Goal: Task Accomplishment & Management: Use online tool/utility

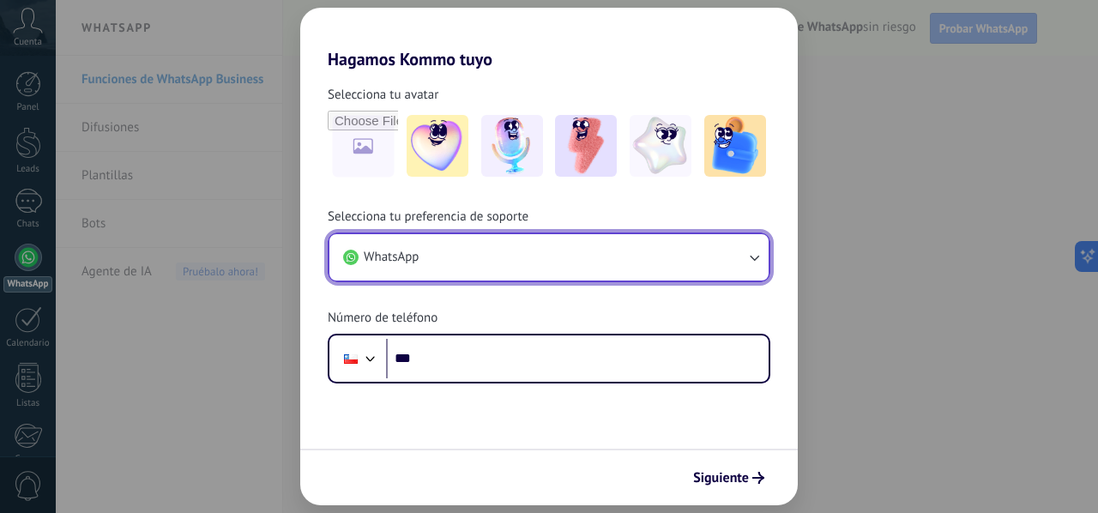
click at [512, 256] on button "WhatsApp" at bounding box center [548, 257] width 439 height 46
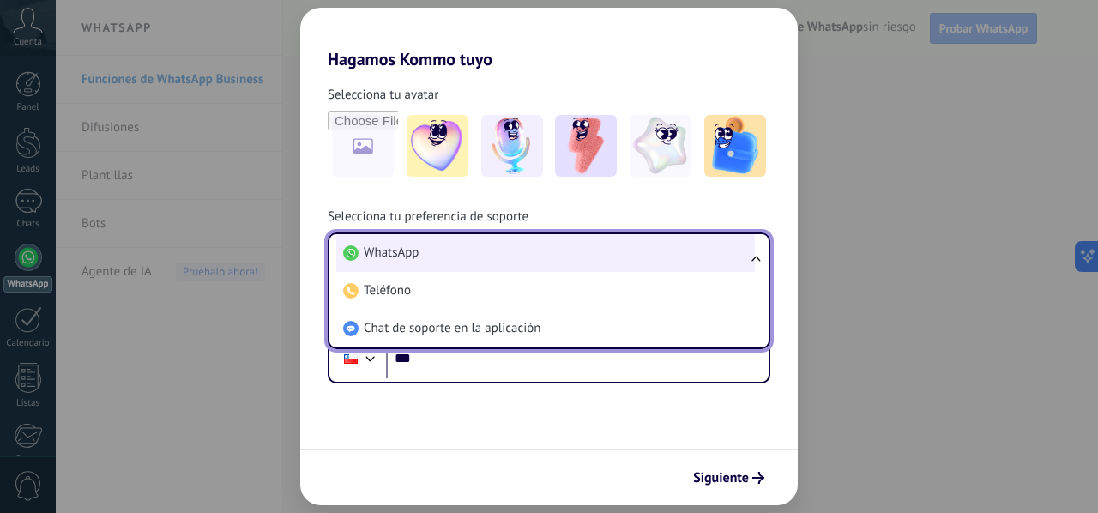
click at [478, 248] on li "WhatsApp" at bounding box center [545, 253] width 418 height 38
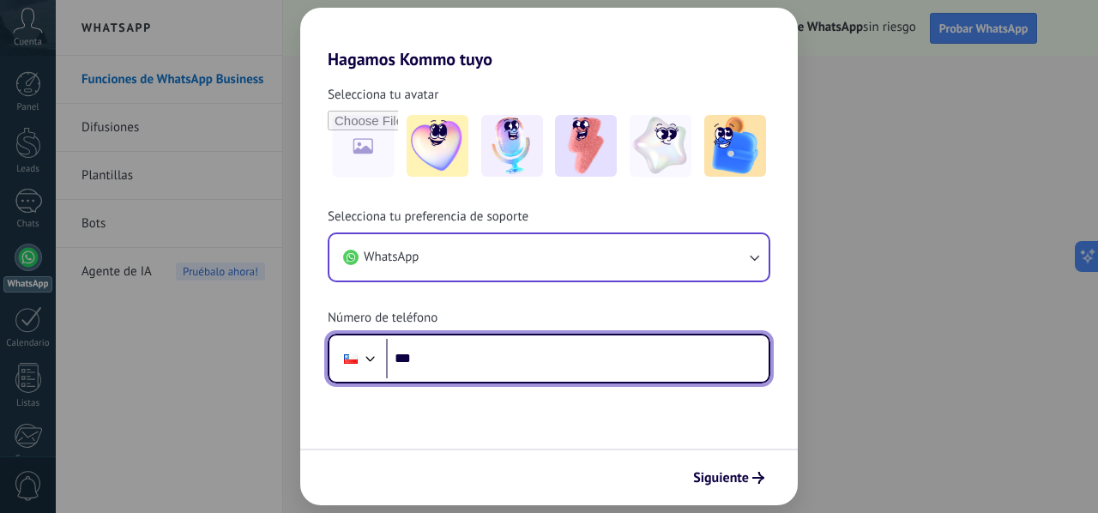
click at [472, 356] on input "***" at bounding box center [577, 358] width 382 height 39
type input "**********"
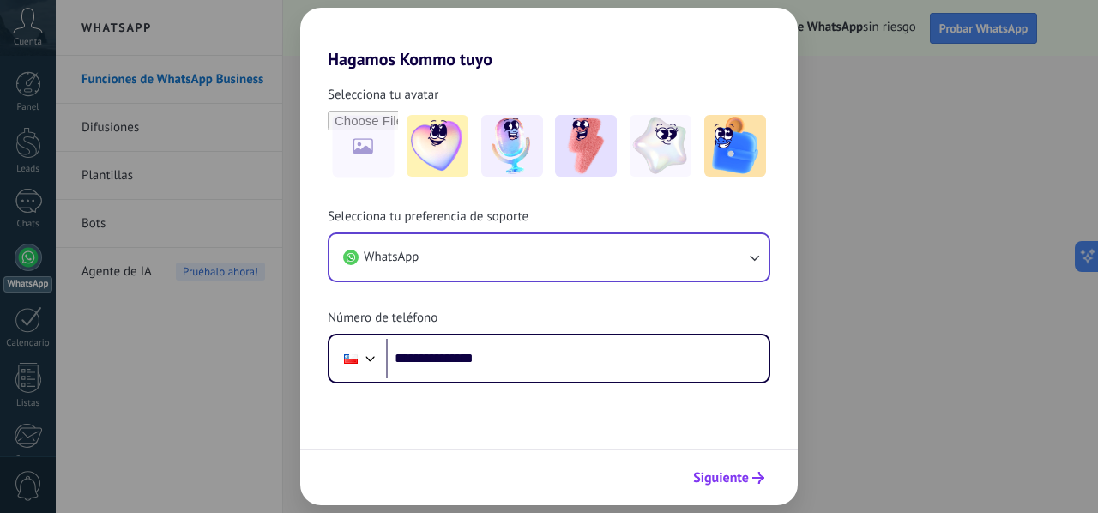
click at [758, 480] on icon "submit" at bounding box center [758, 478] width 12 height 12
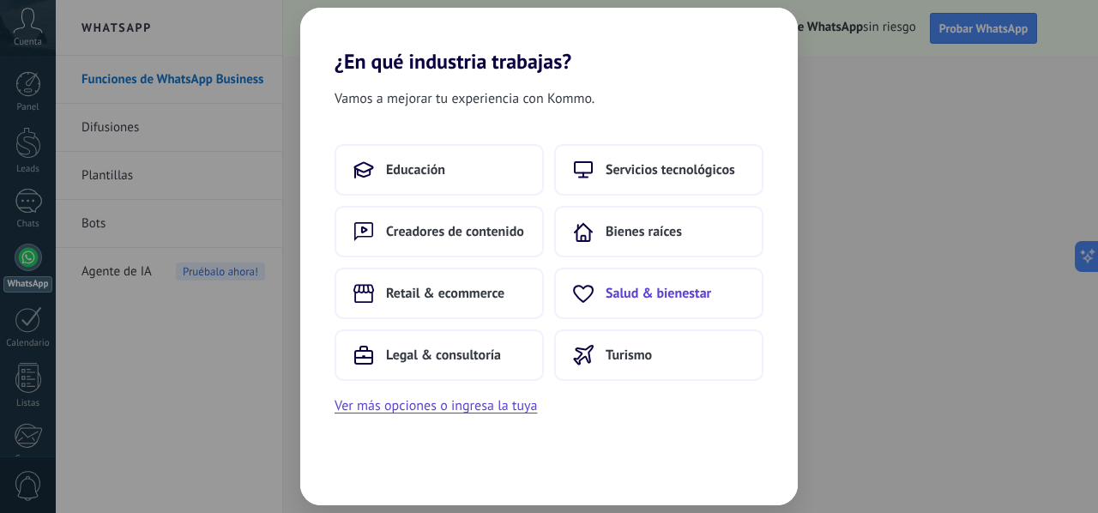
click at [624, 292] on span "Salud & bienestar" at bounding box center [657, 293] width 105 height 17
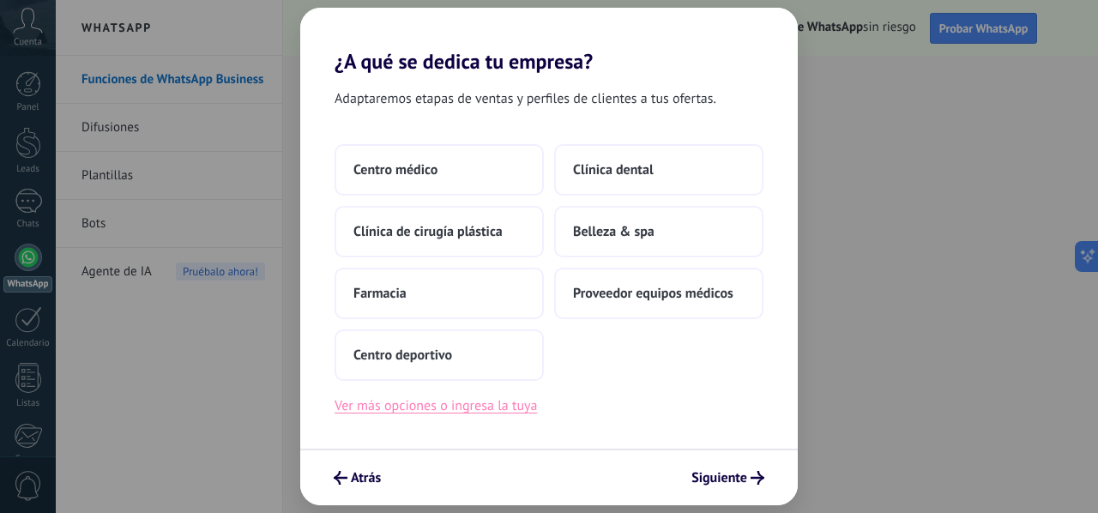
click at [482, 410] on button "Ver más opciones o ingresa la tuya" at bounding box center [435, 405] width 202 height 22
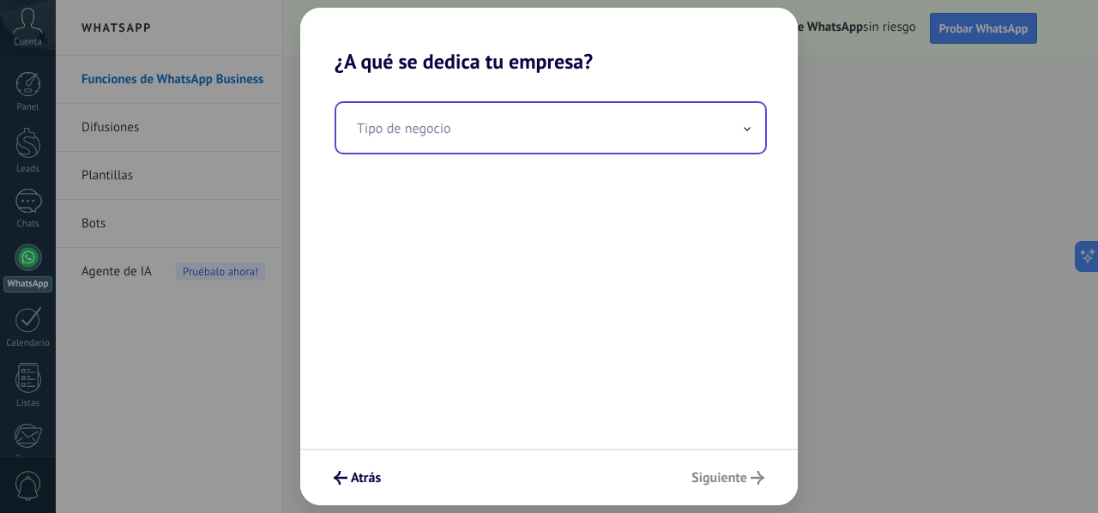
click at [478, 127] on input "text" at bounding box center [550, 128] width 429 height 50
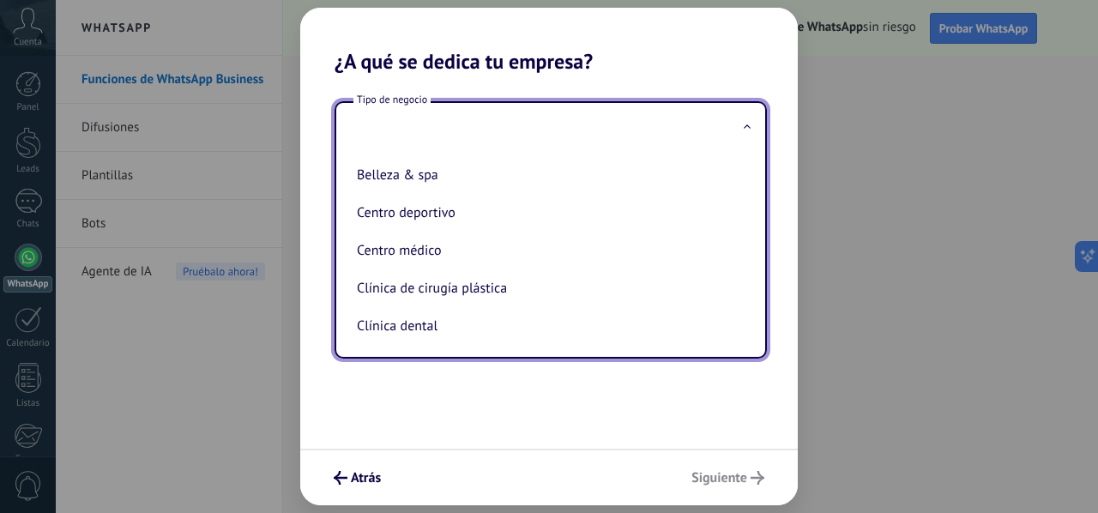
type input "*"
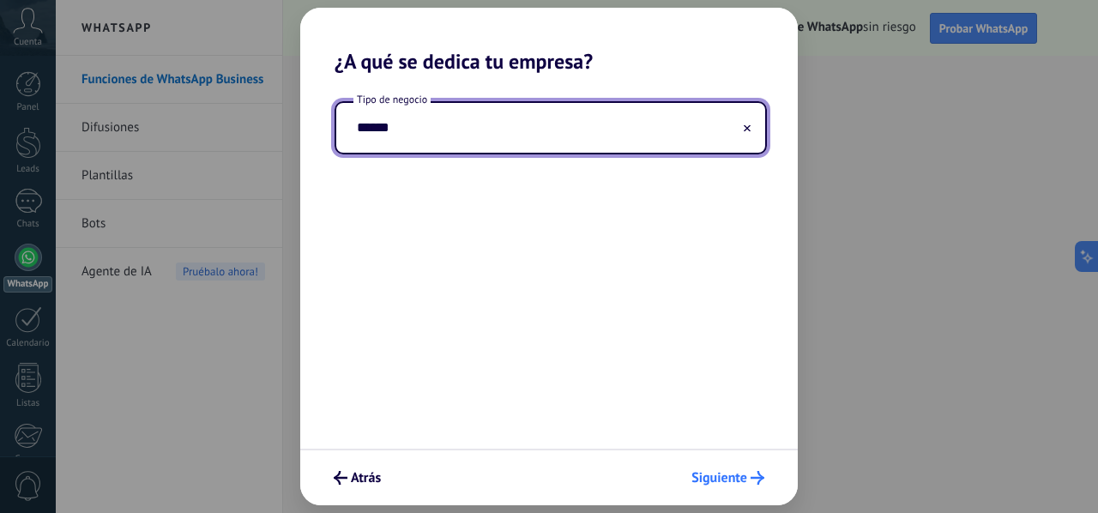
type input "******"
click at [700, 473] on span "Siguiente" at bounding box center [719, 478] width 56 height 12
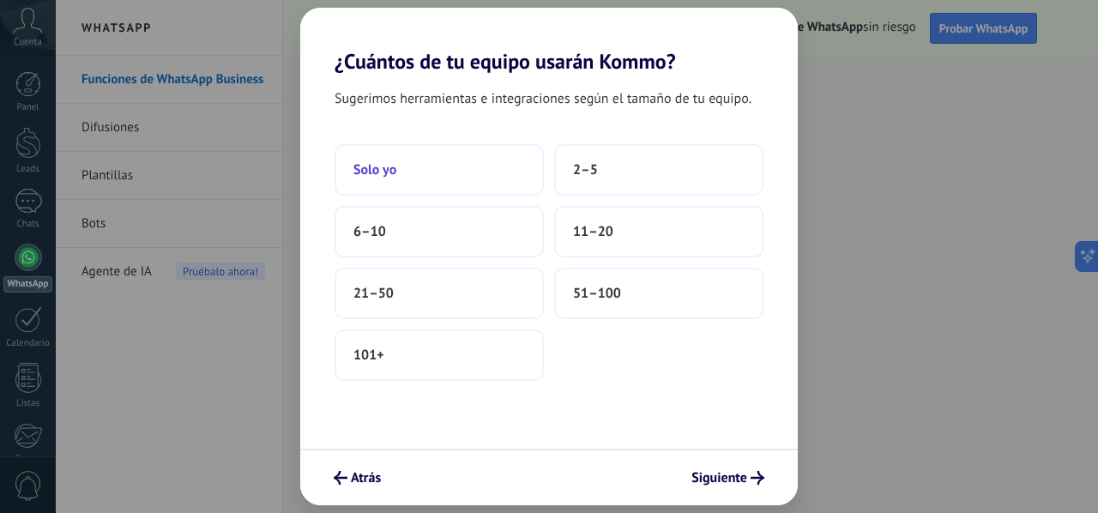
click at [494, 171] on button "Solo yo" at bounding box center [438, 169] width 209 height 51
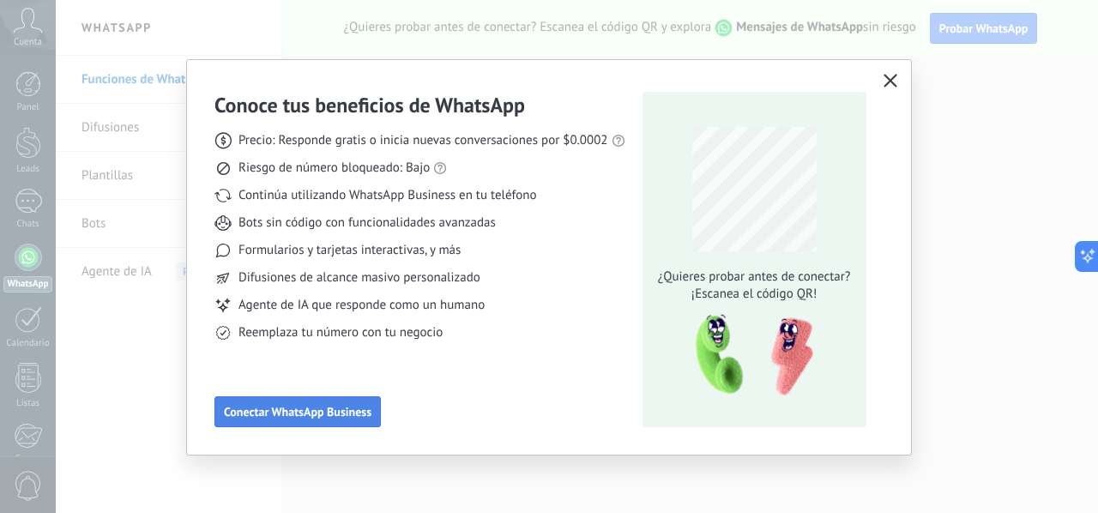
click at [333, 415] on span "Conectar WhatsApp Business" at bounding box center [297, 412] width 147 height 12
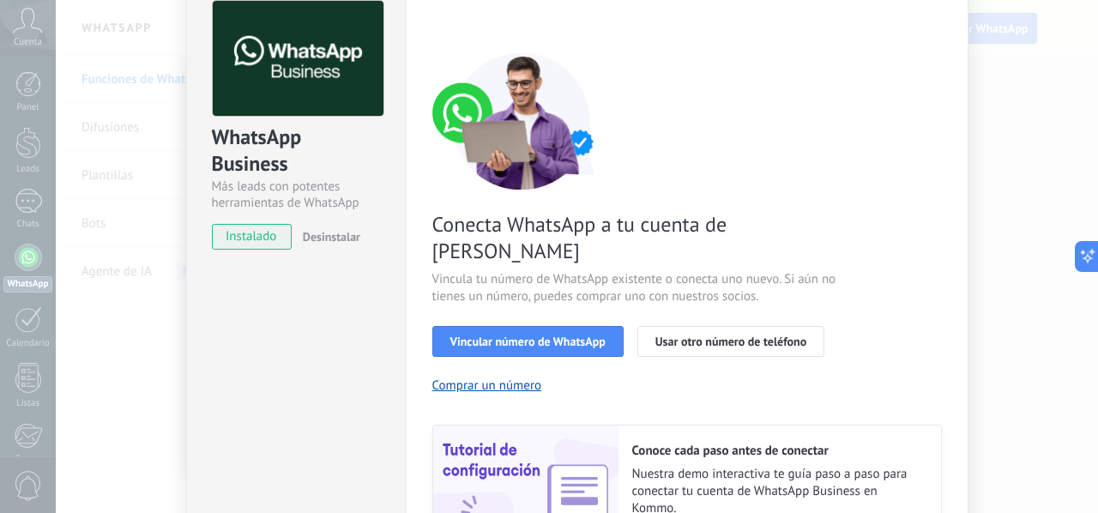
scroll to position [85, 0]
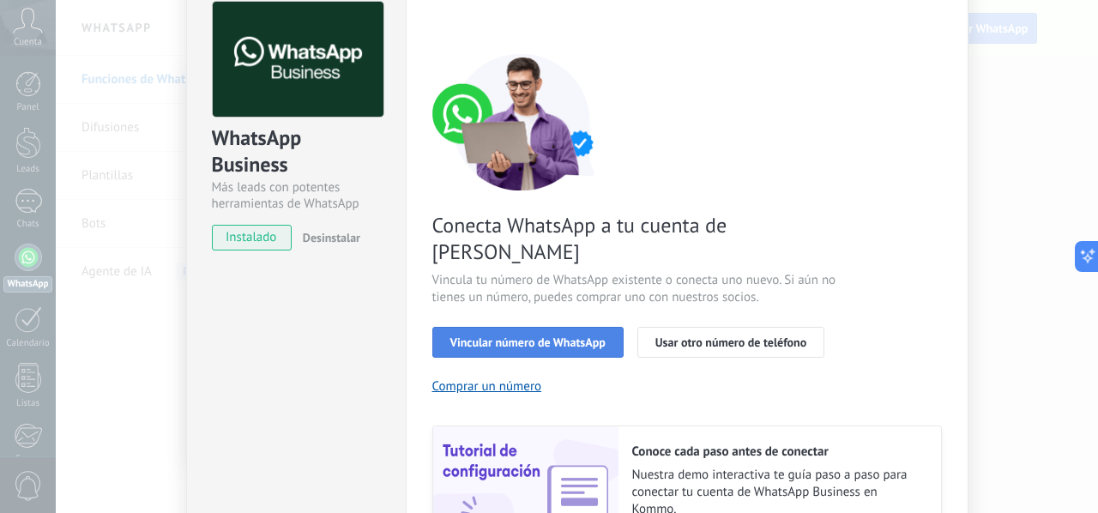
click at [496, 336] on span "Vincular número de WhatsApp" at bounding box center [527, 342] width 155 height 12
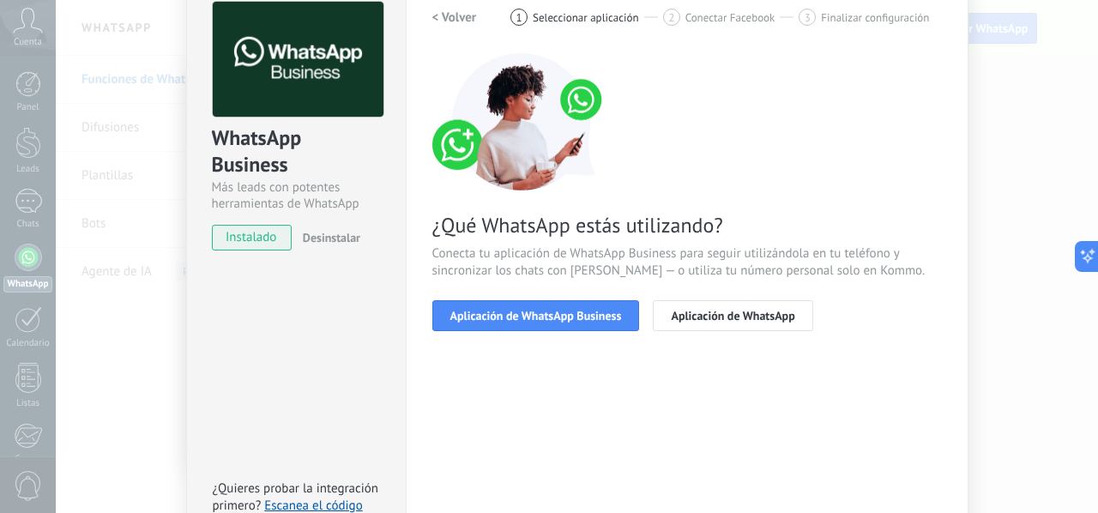
click at [496, 316] on span "Aplicación de WhatsApp Business" at bounding box center [535, 316] width 171 height 12
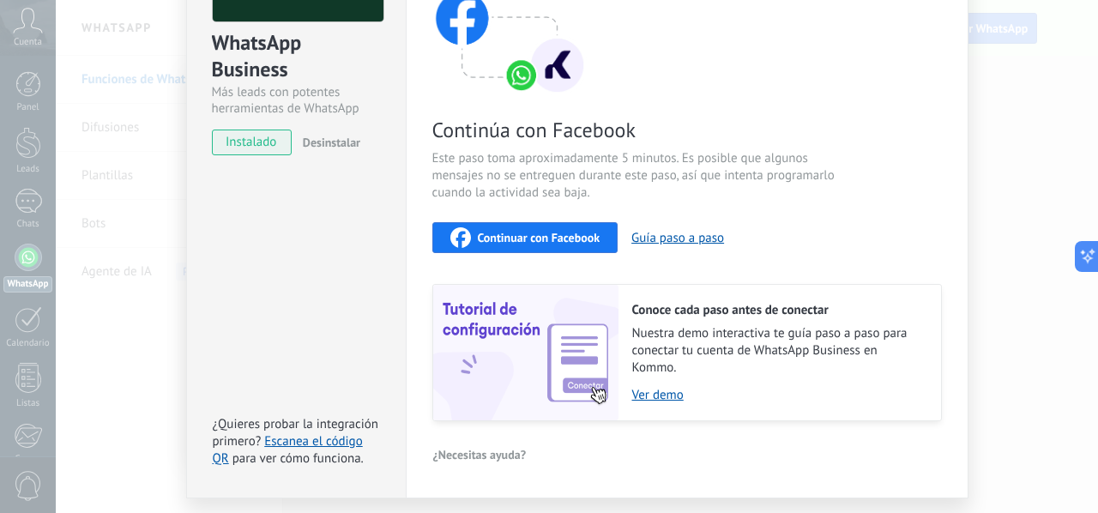
scroll to position [181, 0]
click at [660, 229] on button "Guía paso a paso" at bounding box center [677, 237] width 93 height 16
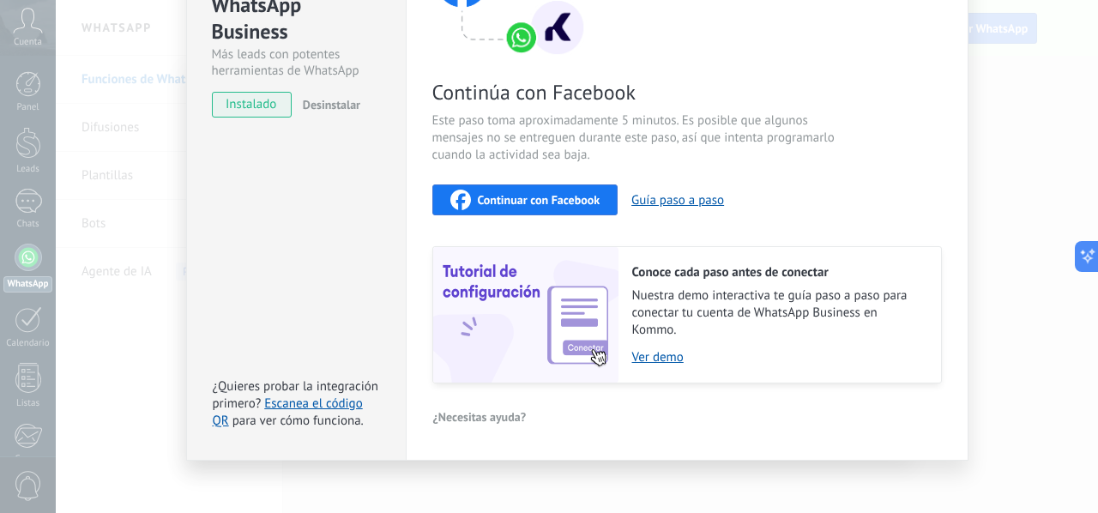
click at [567, 194] on span "Continuar con Facebook" at bounding box center [539, 200] width 123 height 12
click at [570, 199] on span "Continuar con Facebook" at bounding box center [539, 200] width 123 height 12
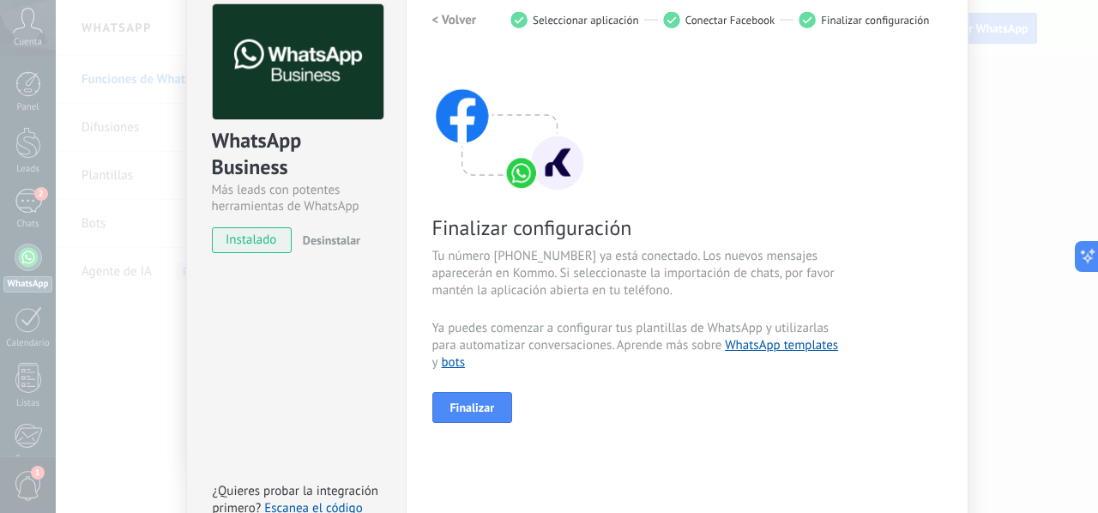
scroll to position [84, 0]
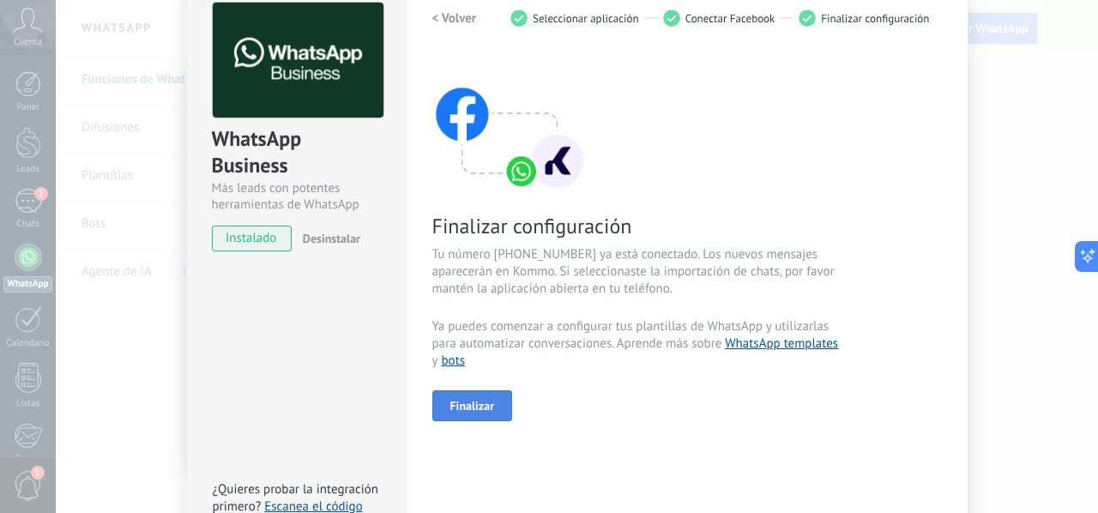
click at [472, 406] on span "Finalizar" at bounding box center [472, 406] width 45 height 12
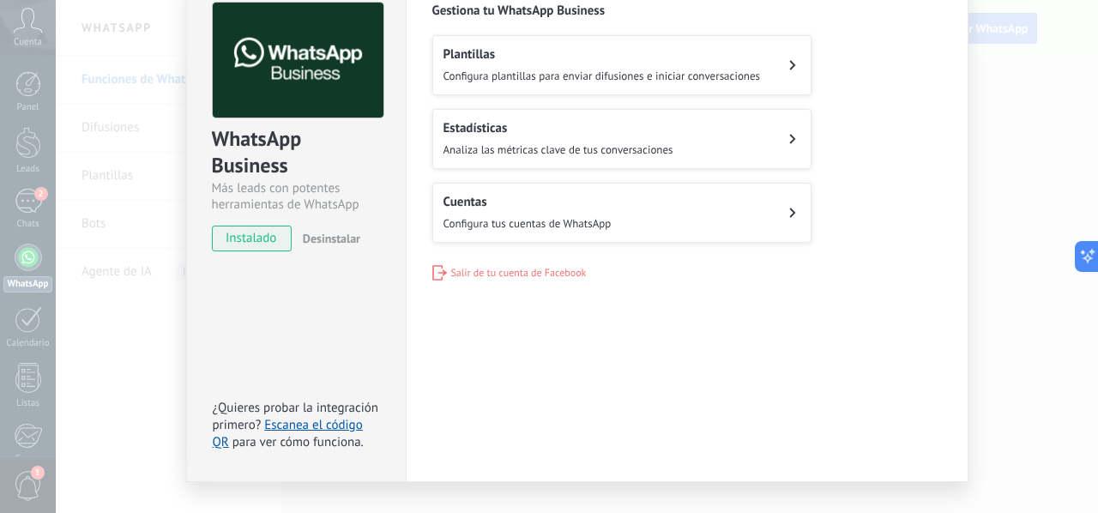
click at [646, 71] on span "Configura plantillas para enviar difusiones e iniciar conversaciones" at bounding box center [601, 76] width 317 height 15
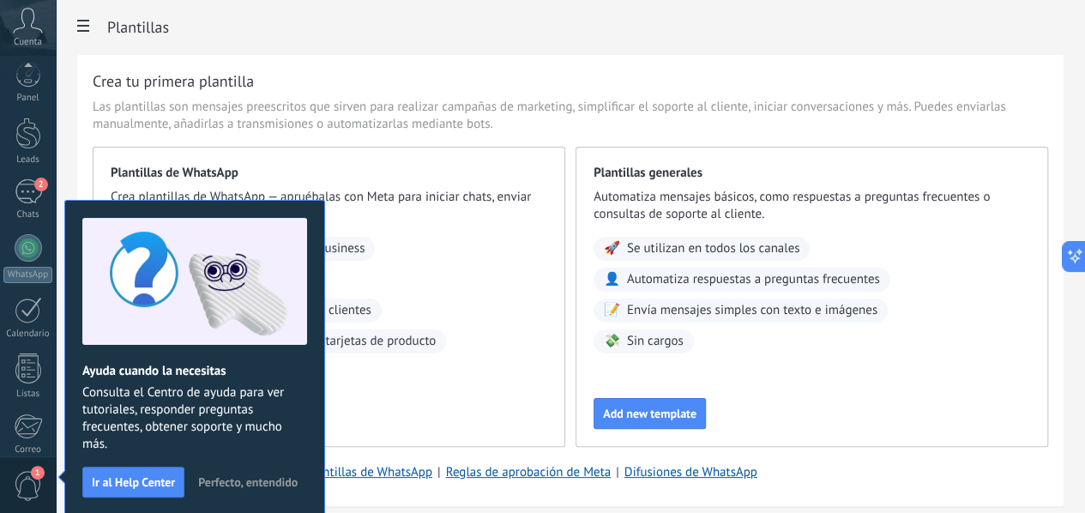
scroll to position [199, 0]
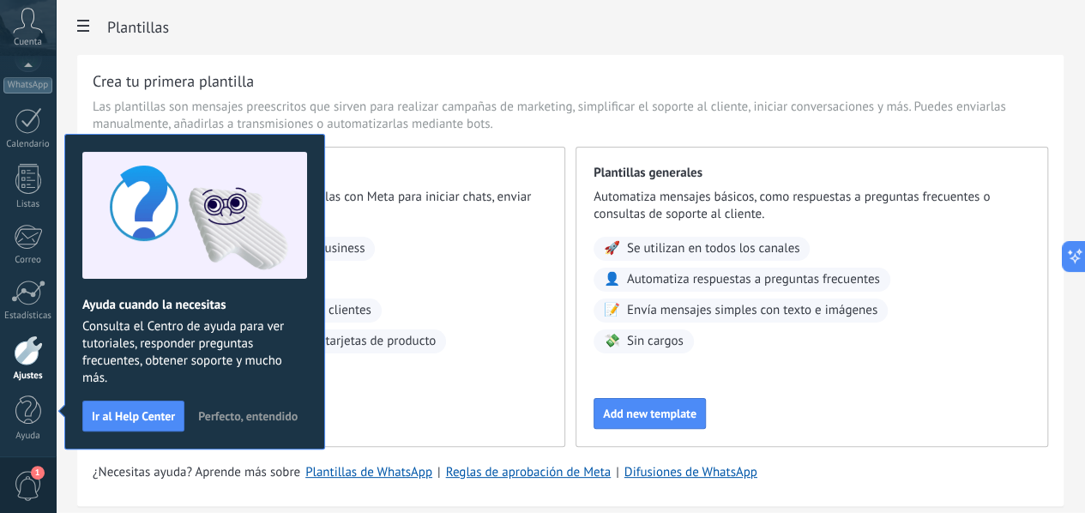
click at [250, 412] on span "Perfecto, entendido" at bounding box center [247, 416] width 99 height 12
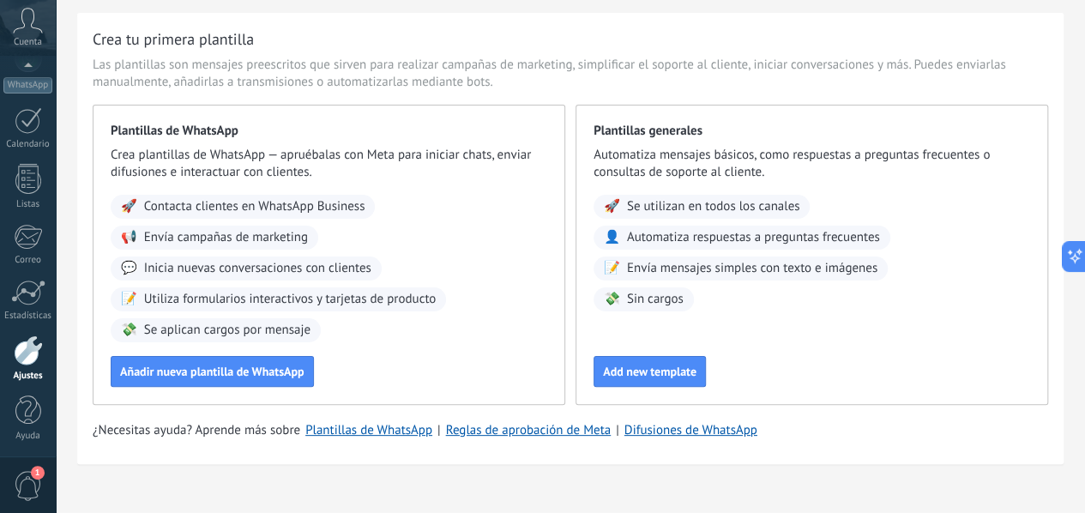
scroll to position [47, 0]
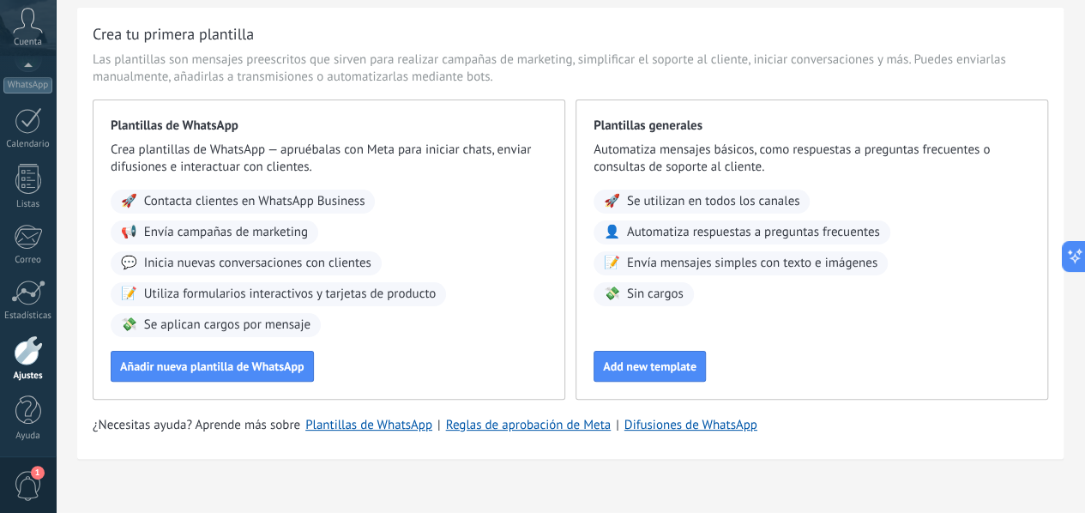
click at [365, 200] on span "Contacta clientes en WhatsApp Business" at bounding box center [254, 201] width 221 height 17
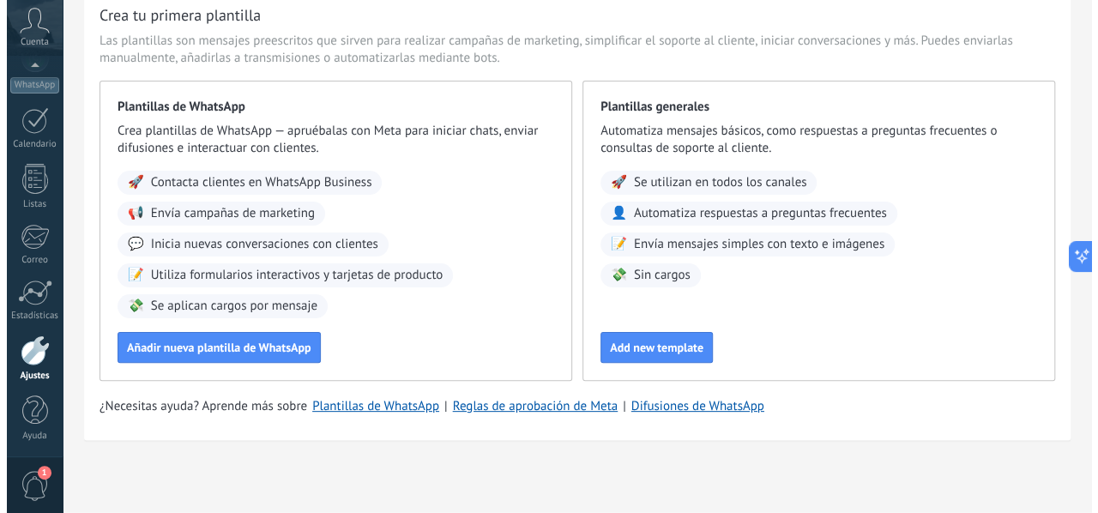
scroll to position [79, 0]
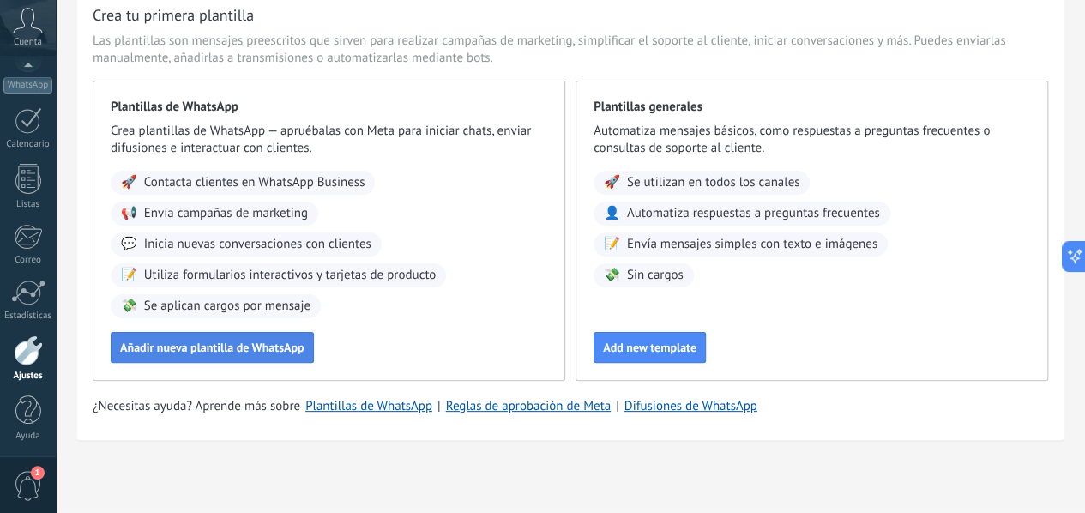
click at [304, 345] on span "Añadir nueva plantilla de WhatsApp" at bounding box center [212, 347] width 184 height 12
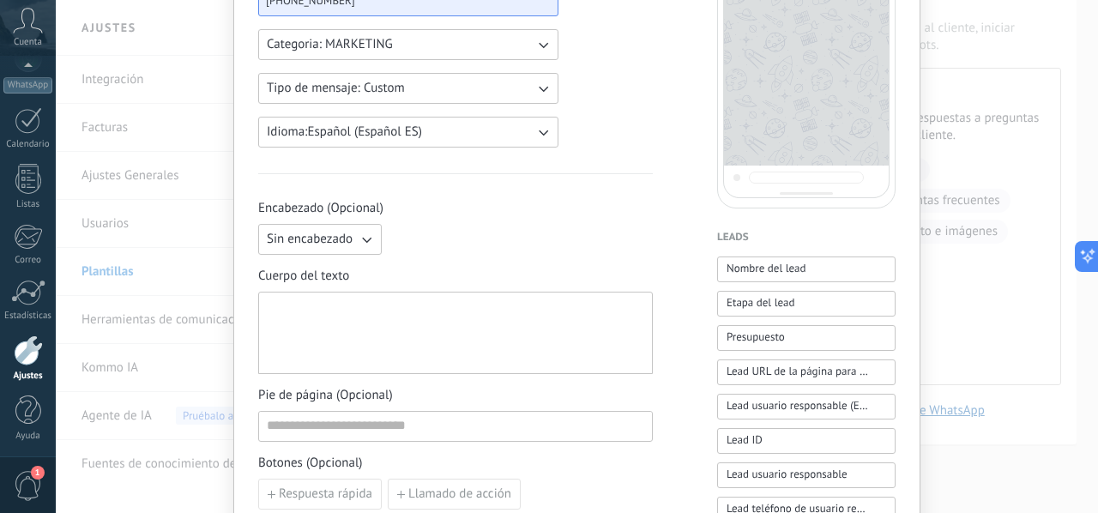
scroll to position [279, 0]
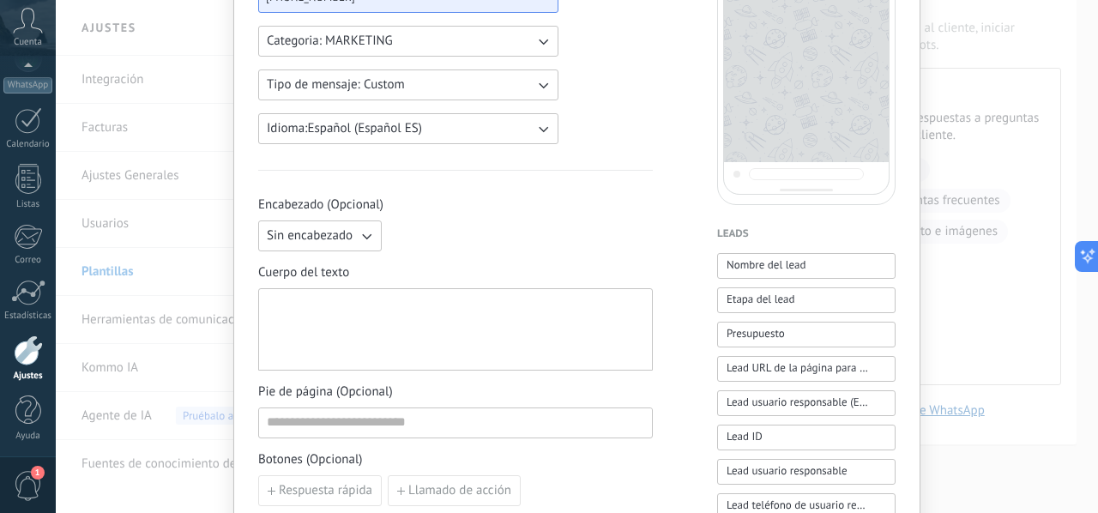
click at [334, 220] on button "Sin encabezado" at bounding box center [319, 235] width 123 height 31
click at [333, 258] on li "Texto" at bounding box center [314, 264] width 133 height 29
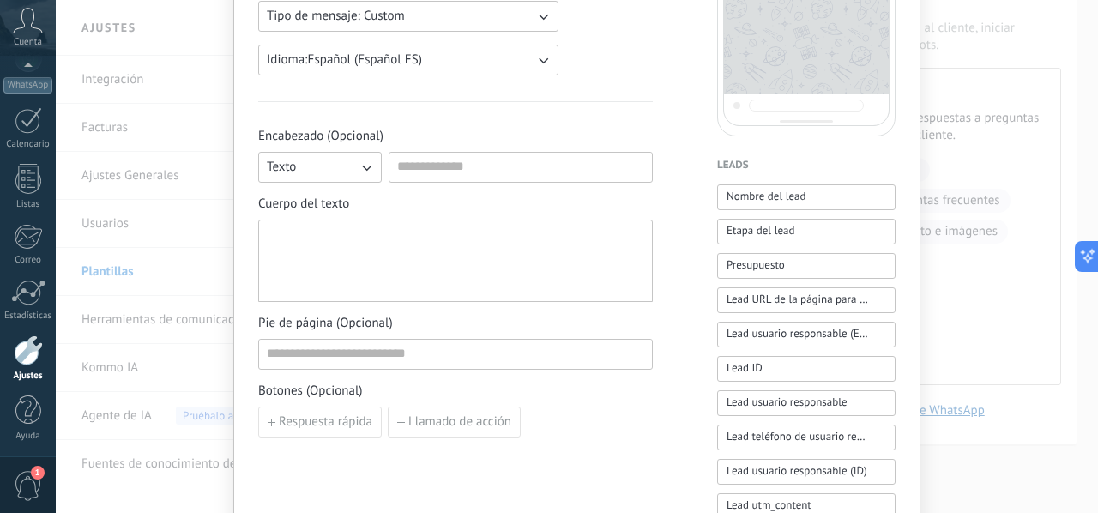
scroll to position [347, 0]
click at [361, 159] on icon "button" at bounding box center [366, 167] width 17 height 17
click at [353, 159] on li "Sin encabezado" at bounding box center [314, 167] width 133 height 29
click at [331, 268] on div at bounding box center [455, 261] width 377 height 68
paste div
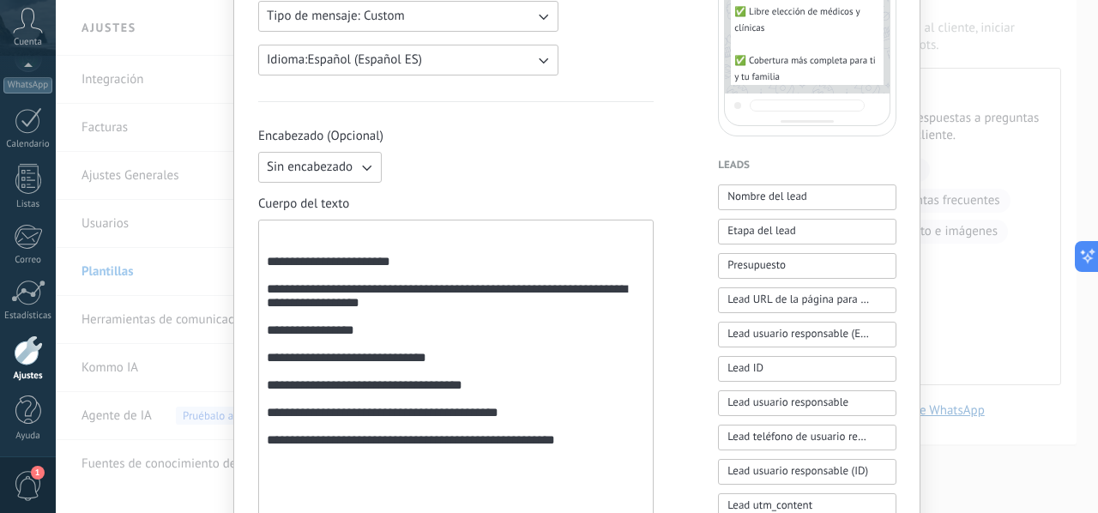
click at [380, 266] on div "**********" at bounding box center [456, 377] width 378 height 301
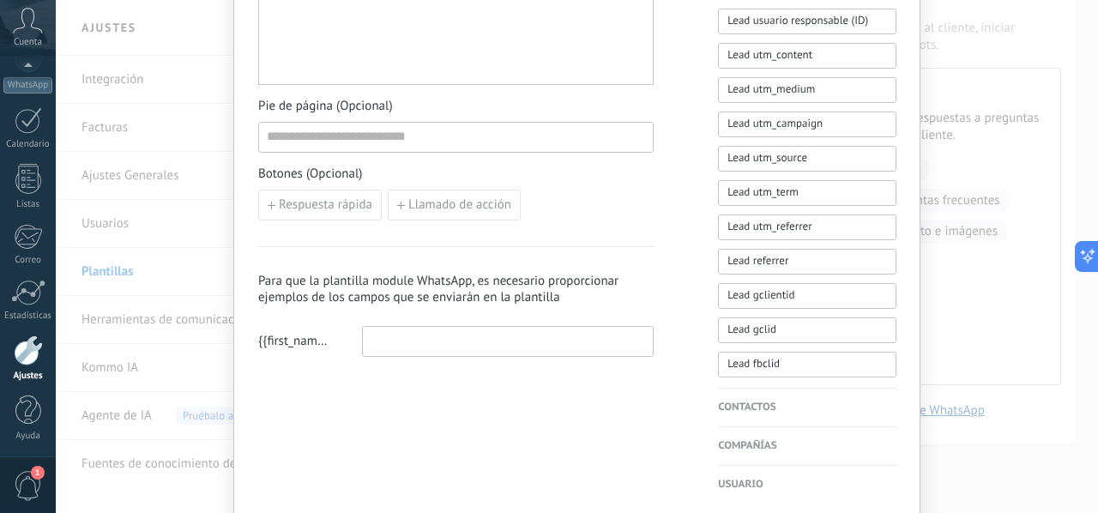
scroll to position [810, 0]
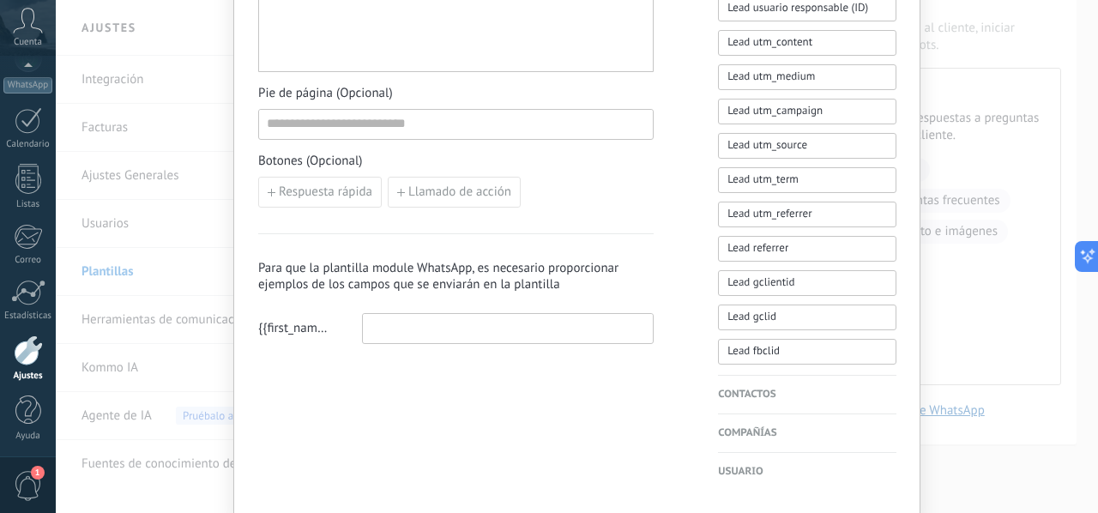
click at [401, 325] on input at bounding box center [508, 327] width 290 height 27
paste input "**********"
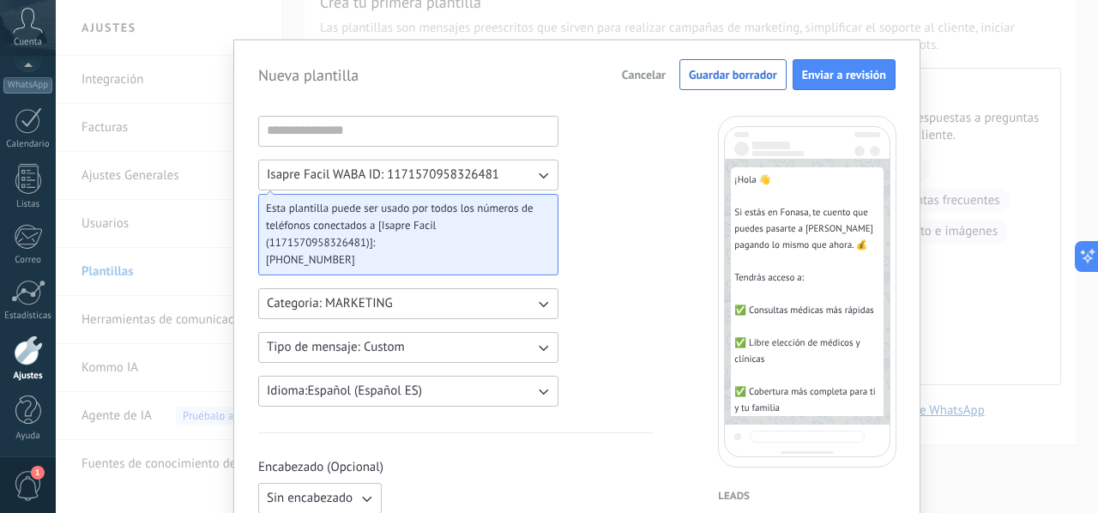
scroll to position [0, 0]
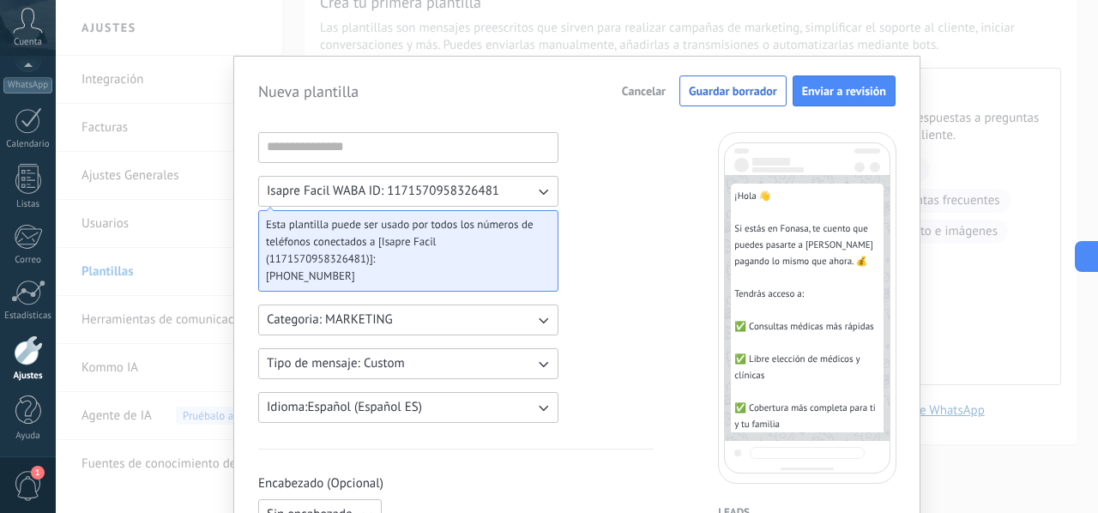
type input "**********"
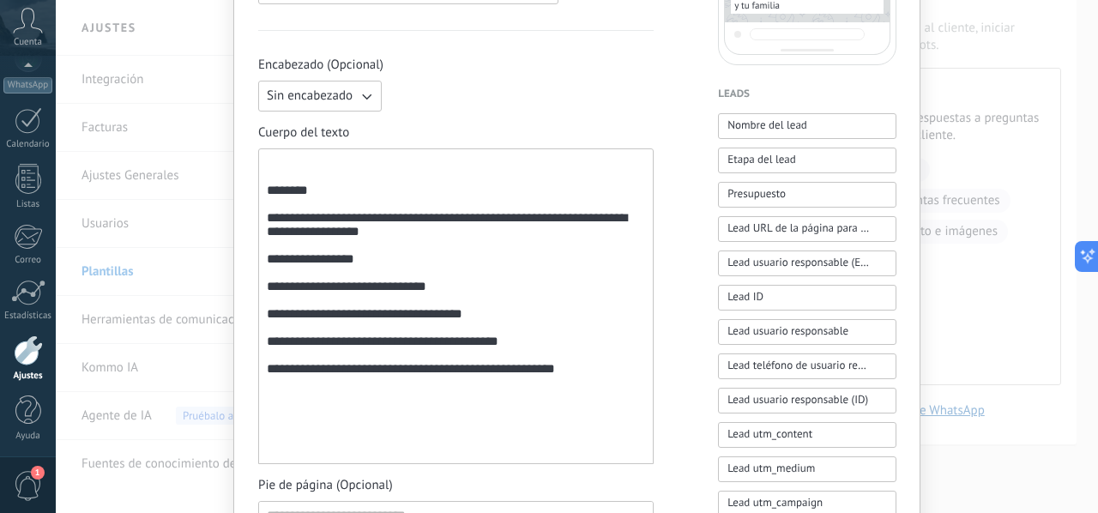
scroll to position [419, 0]
click at [267, 198] on div "**********" at bounding box center [456, 305] width 378 height 301
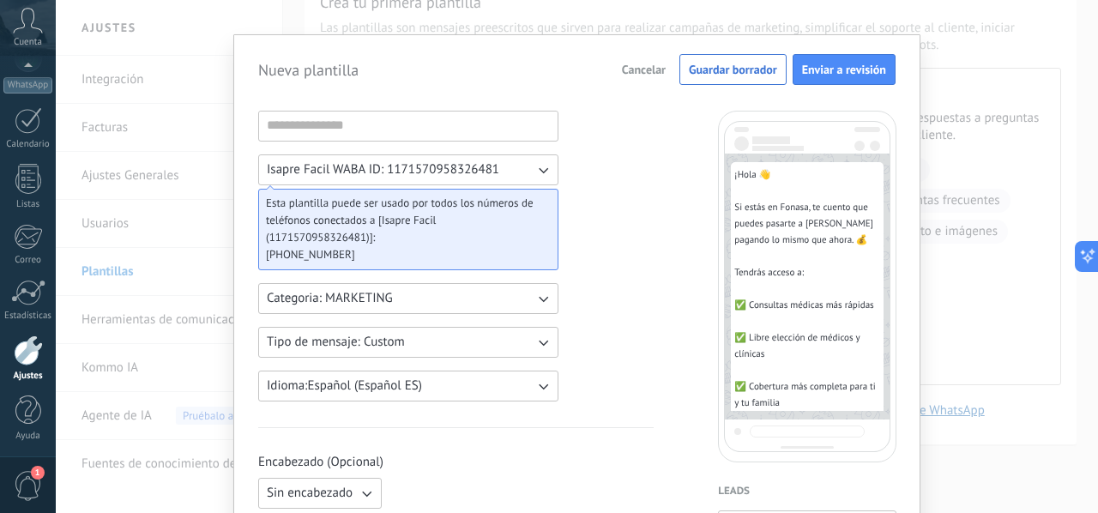
scroll to position [22, 0]
click at [379, 120] on input at bounding box center [408, 124] width 298 height 27
type input "******"
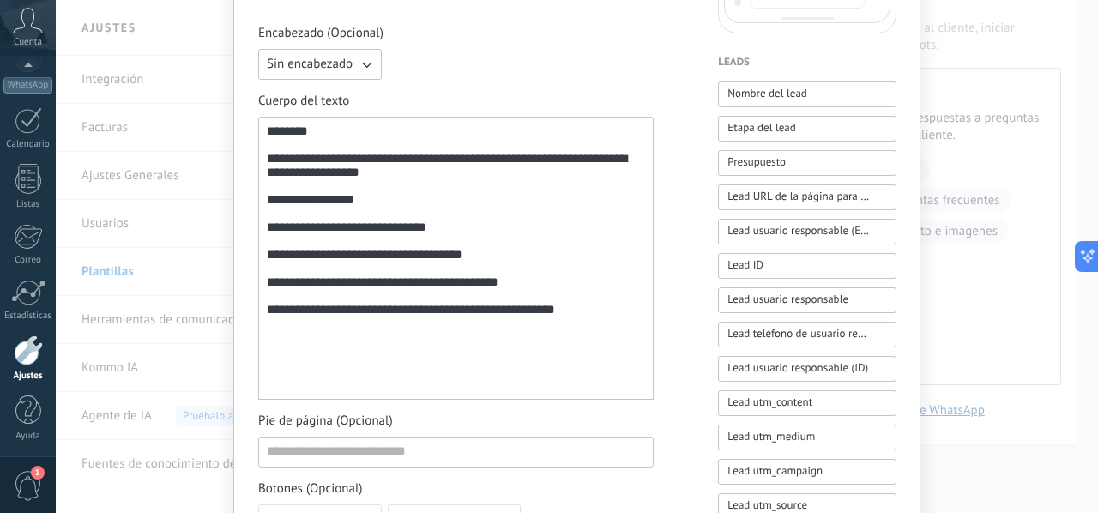
scroll to position [451, 0]
click at [267, 219] on div "**********" at bounding box center [456, 257] width 378 height 268
drag, startPoint x: 259, startPoint y: 279, endPoint x: 282, endPoint y: 267, distance: 26.1
click at [282, 267] on div "**********" at bounding box center [455, 257] width 395 height 283
click at [480, 282] on div "**********" at bounding box center [456, 284] width 378 height 184
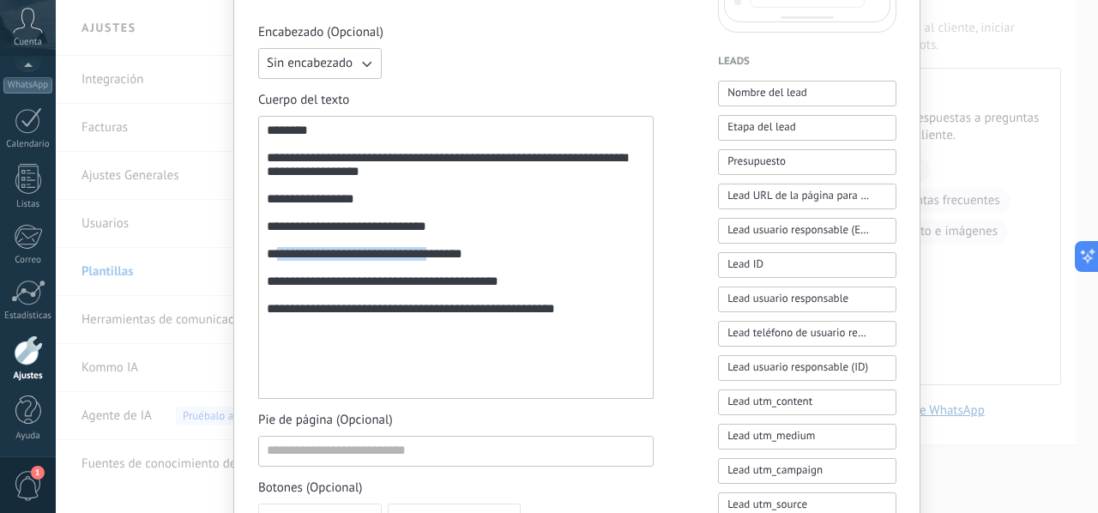
drag, startPoint x: 443, startPoint y: 280, endPoint x: 283, endPoint y: 274, distance: 160.5
click at [283, 274] on div "**********" at bounding box center [456, 284] width 378 height 184
click at [346, 278] on div "**********" at bounding box center [456, 284] width 378 height 184
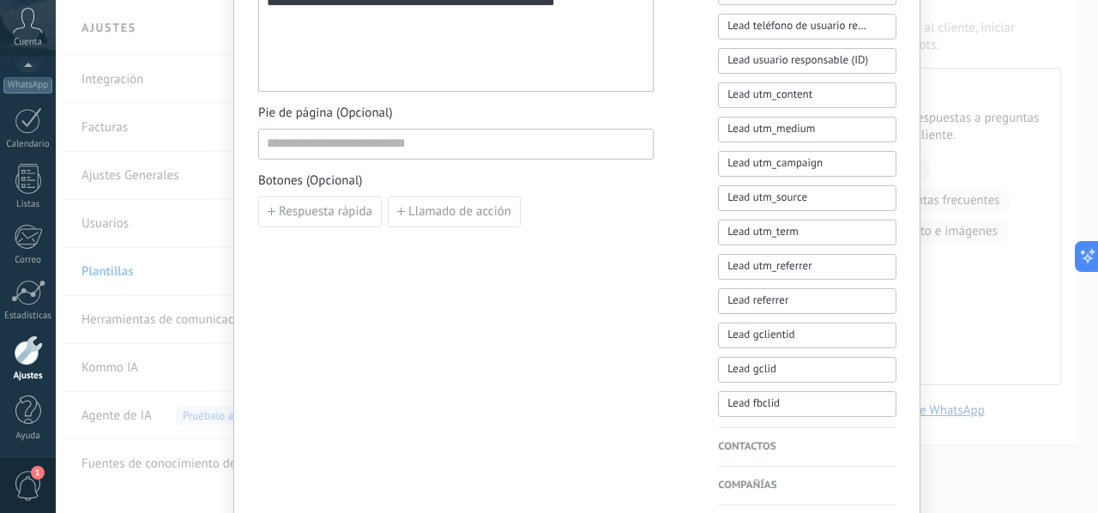
scroll to position [757, 0]
click at [358, 208] on span "Respuesta rápida" at bounding box center [325, 213] width 93 height 12
click at [398, 205] on input at bounding box center [354, 211] width 191 height 27
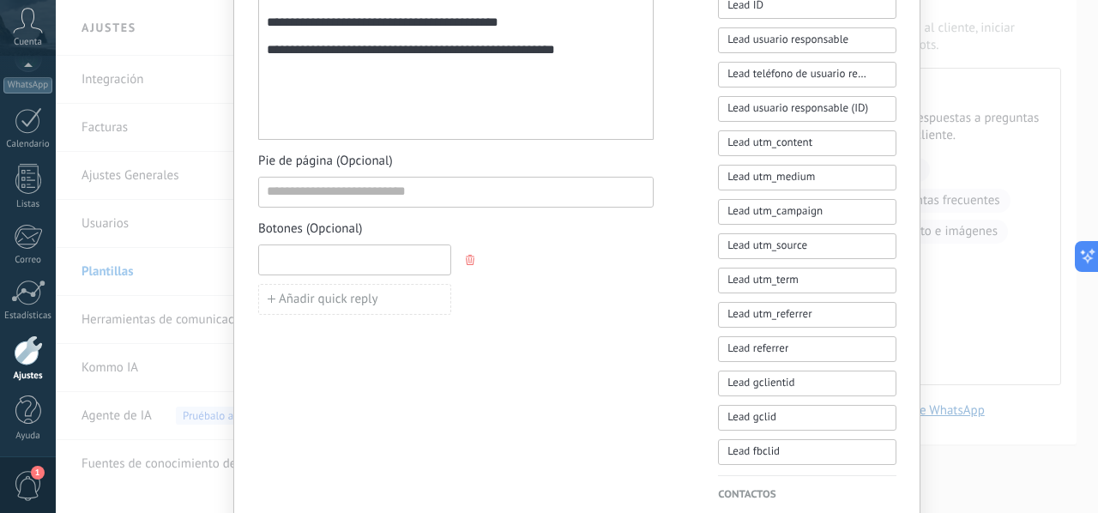
scroll to position [715, 0]
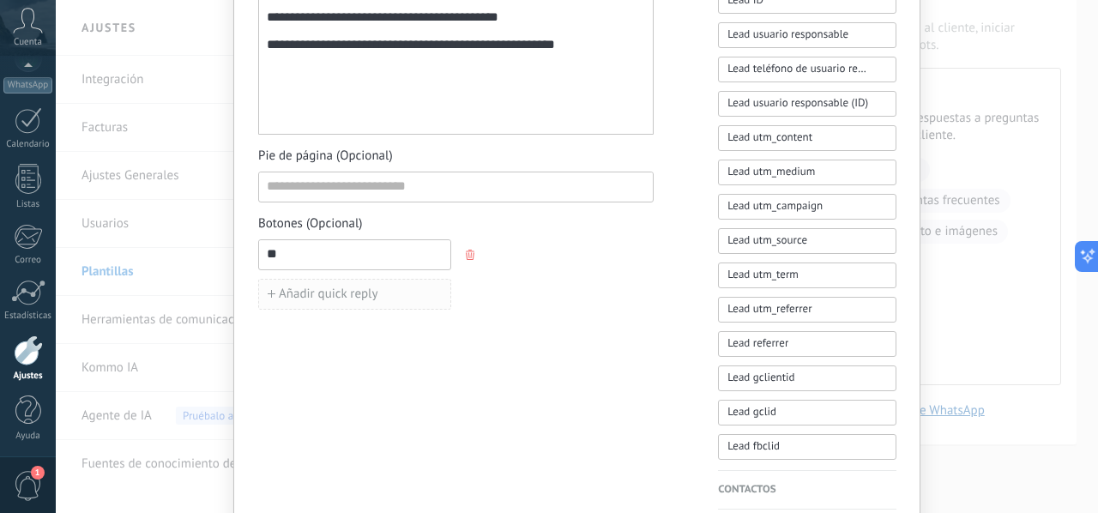
type input "*"
click at [406, 244] on input "**********" at bounding box center [354, 253] width 191 height 27
type input "*"
click at [405, 191] on input at bounding box center [456, 185] width 394 height 27
type input "**********"
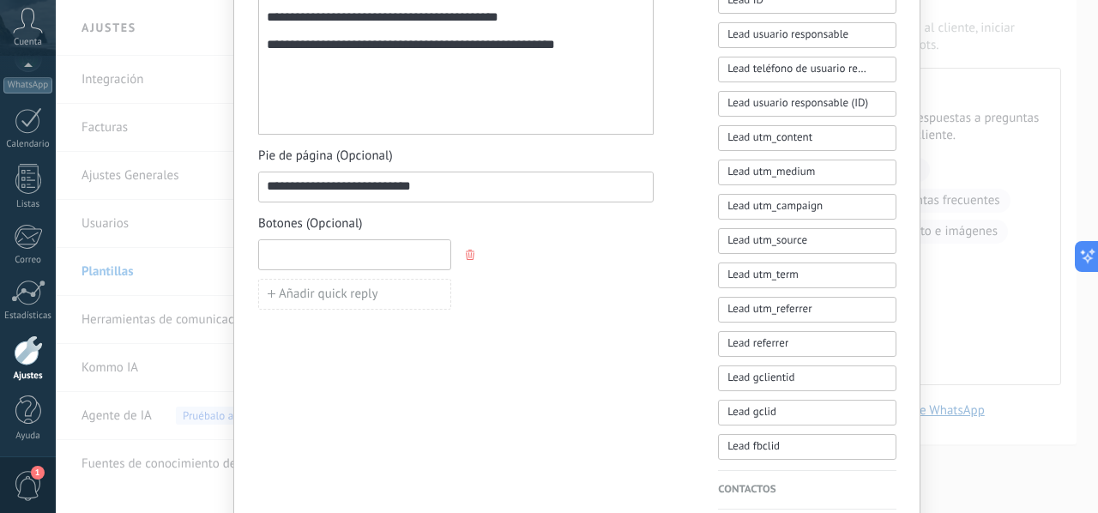
click at [359, 256] on input at bounding box center [354, 253] width 191 height 27
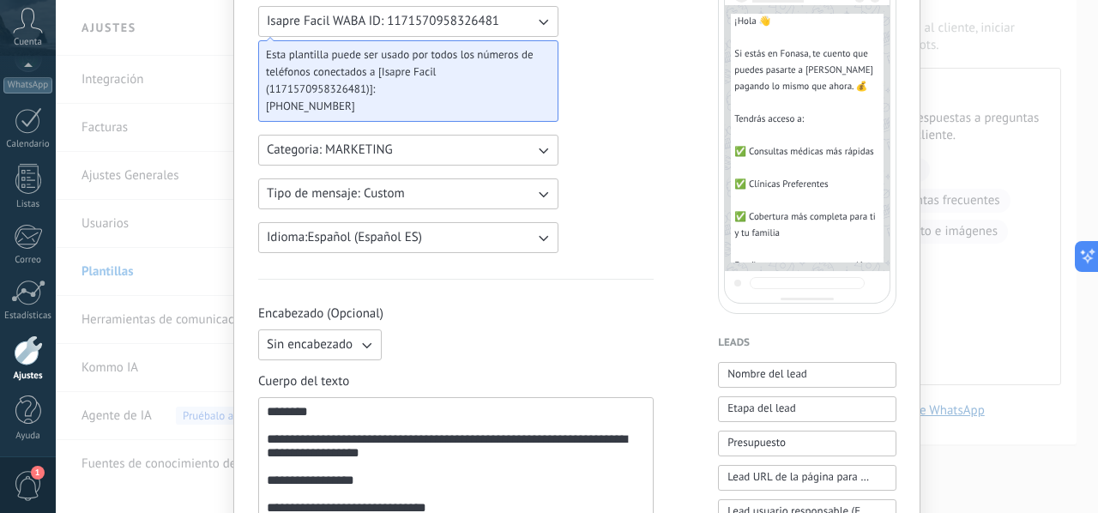
scroll to position [600, 0]
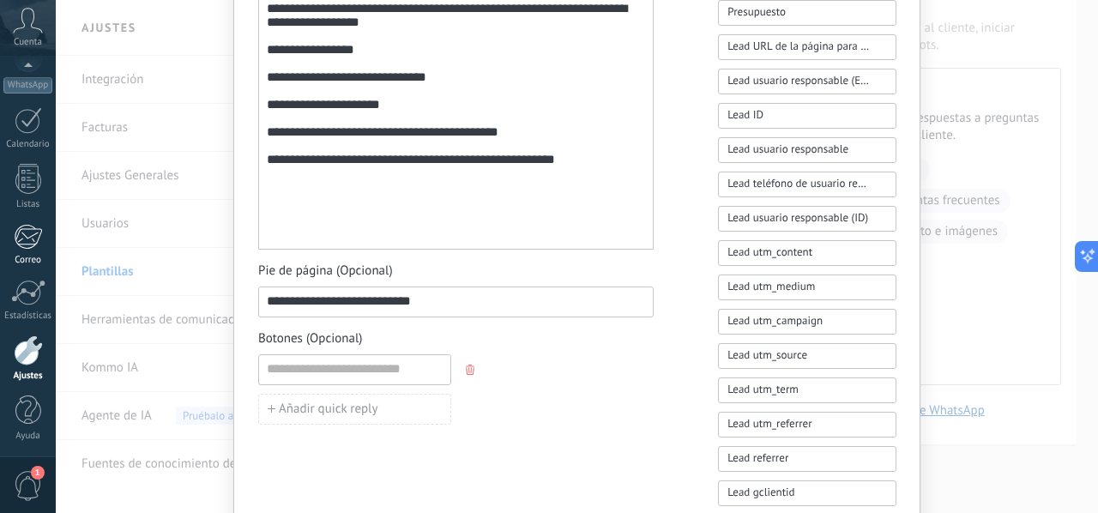
drag, startPoint x: 458, startPoint y: 287, endPoint x: 0, endPoint y: 229, distance: 461.6
click at [0, 229] on body ".abccls-1,.abccls-2{fill-rule:evenodd}.abccls-2{fill:#fff} .abfcls-1{fill:none}…" at bounding box center [549, 177] width 1098 height 513
click at [372, 368] on input at bounding box center [354, 368] width 191 height 27
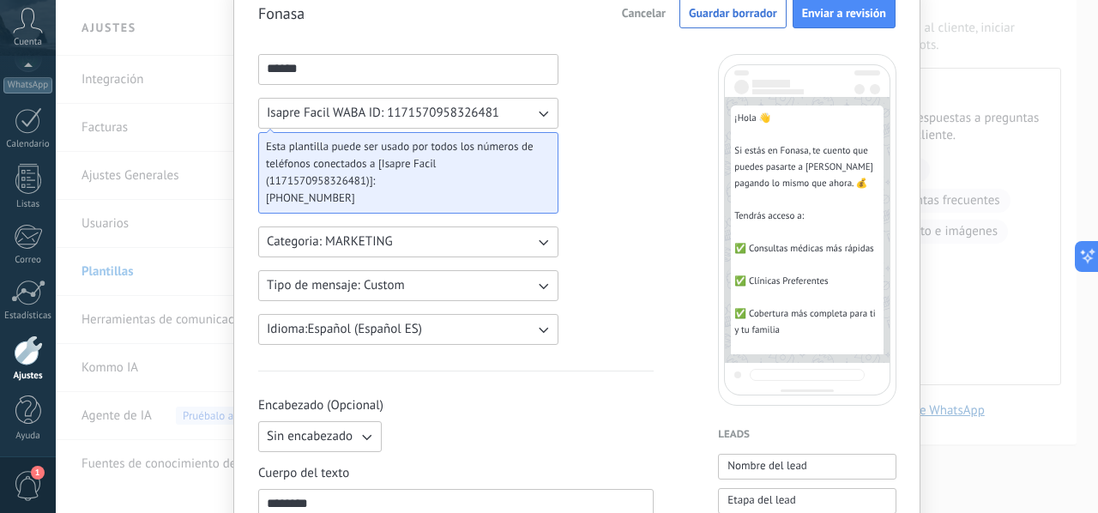
scroll to position [77, 0]
type input "**********"
click at [512, 277] on button "Tipo de mensaje: Custom" at bounding box center [408, 286] width 300 height 31
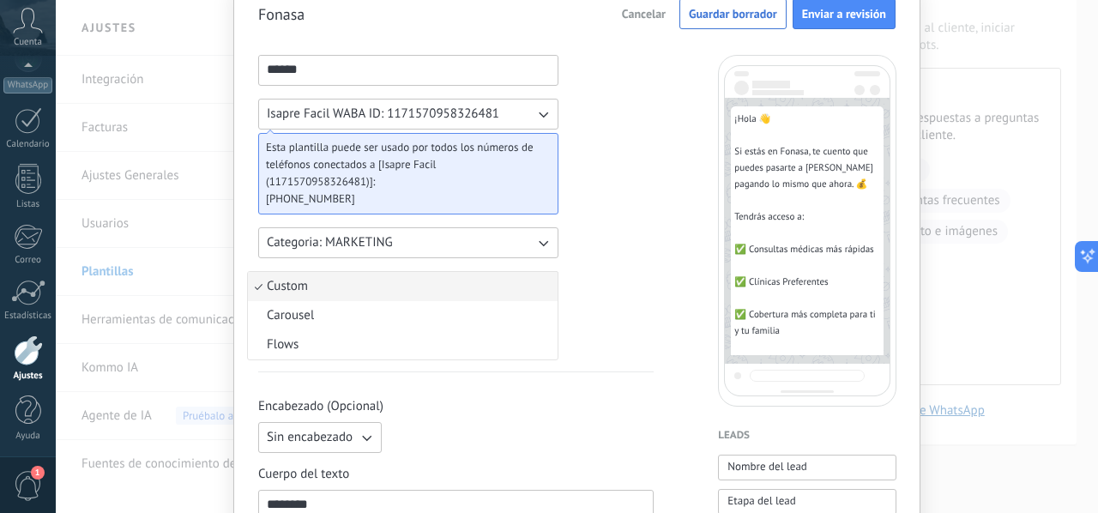
click at [512, 277] on li "Custom" at bounding box center [403, 286] width 310 height 29
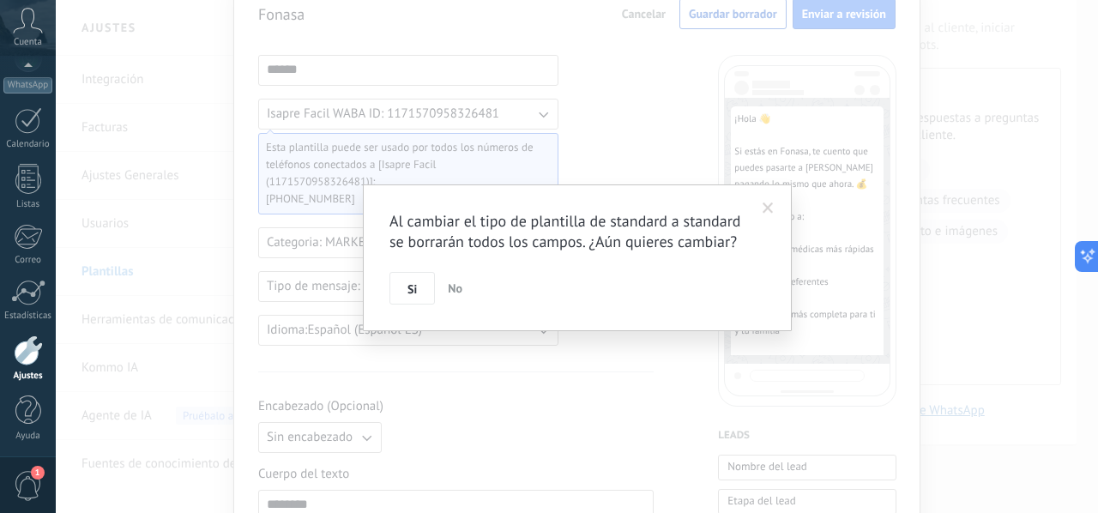
click at [451, 295] on button "No" at bounding box center [455, 288] width 28 height 33
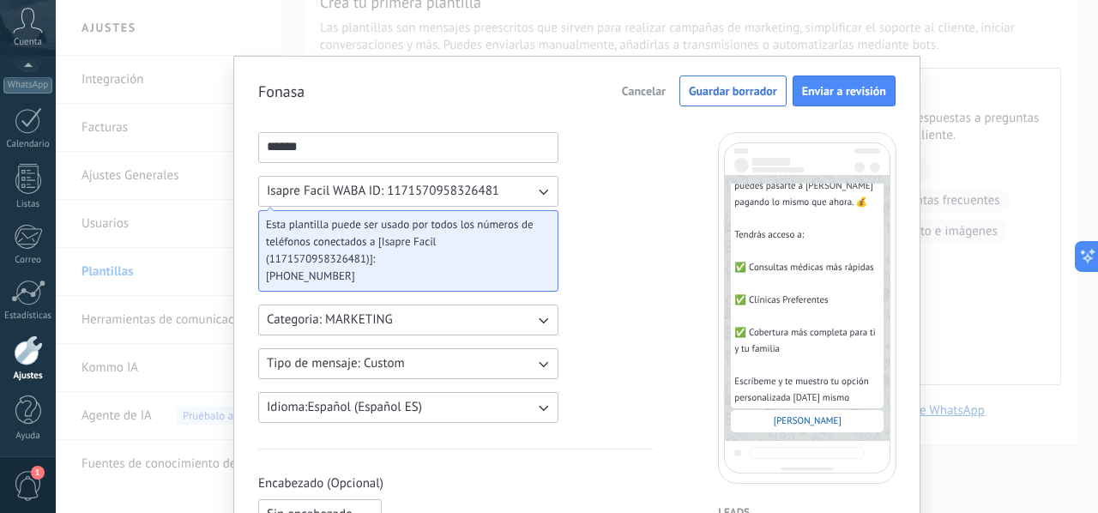
scroll to position [97, 0]
click at [840, 105] on button "Enviar a revisión" at bounding box center [843, 90] width 103 height 31
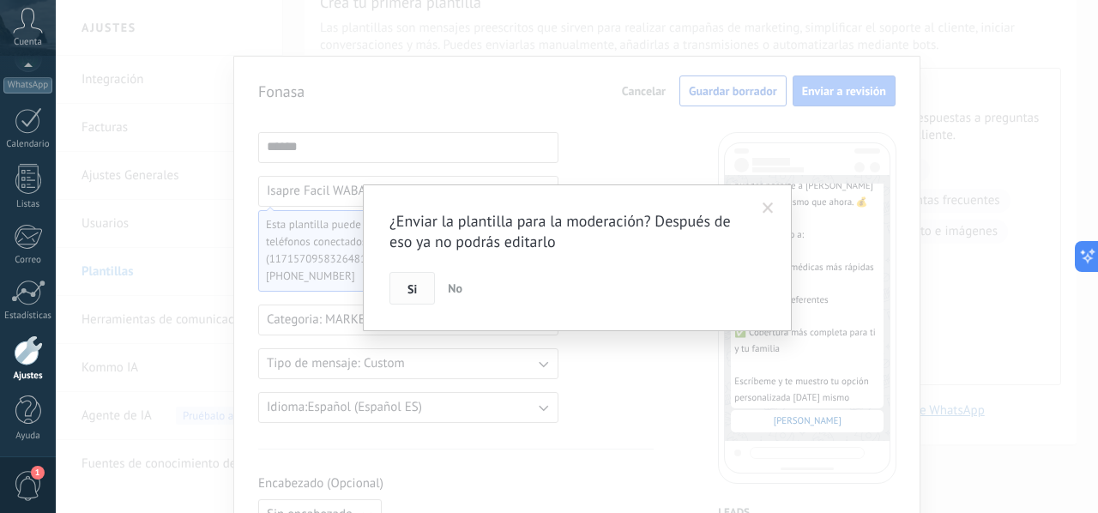
click at [423, 276] on button "Si" at bounding box center [411, 288] width 45 height 33
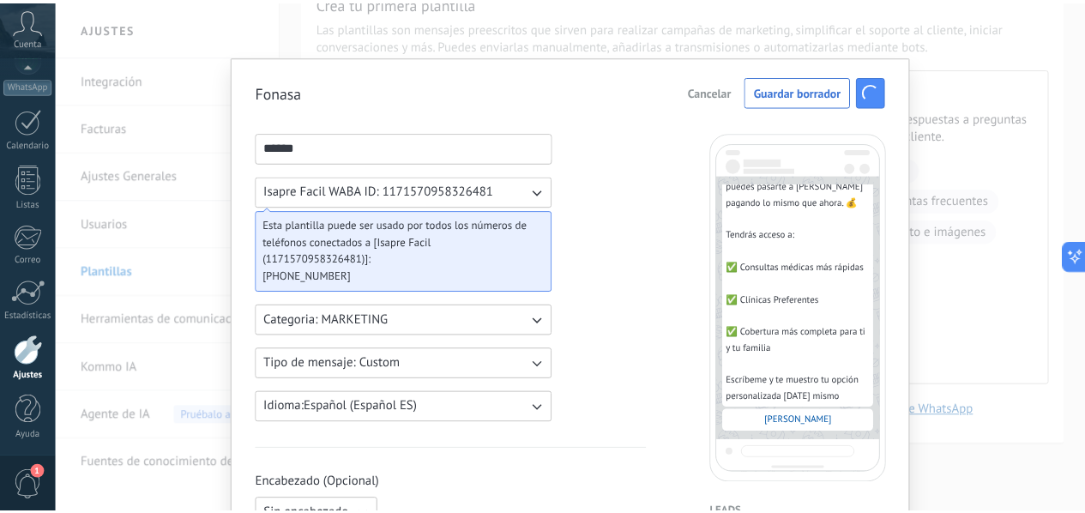
scroll to position [0, 0]
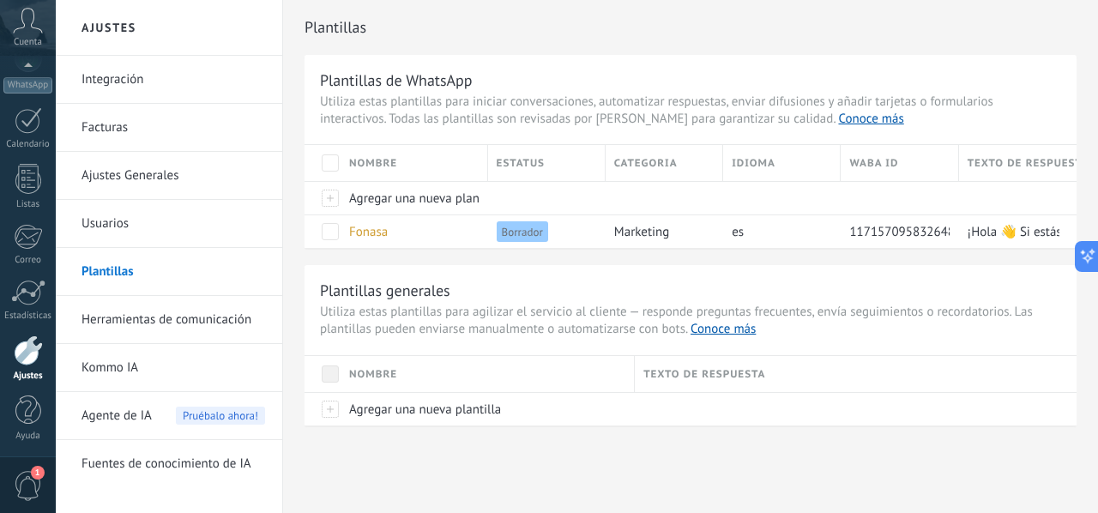
click at [161, 311] on link "Herramientas de comunicación" at bounding box center [172, 320] width 183 height 48
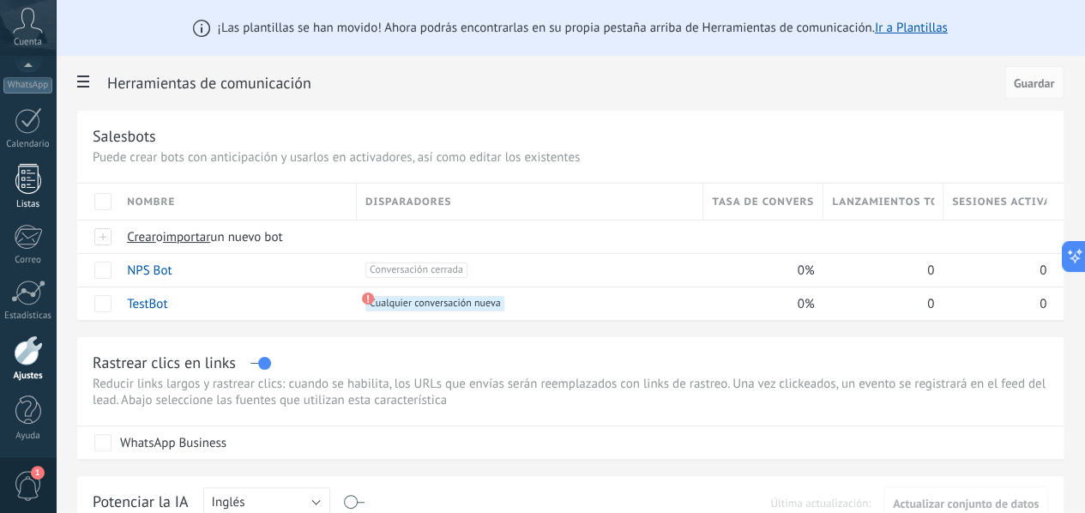
click at [22, 178] on div at bounding box center [28, 179] width 26 height 30
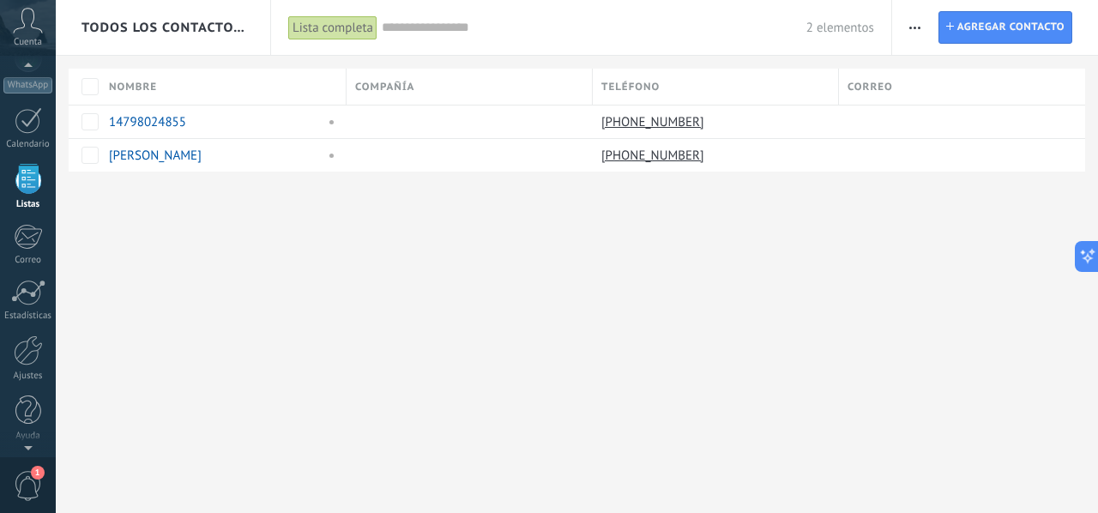
scroll to position [105, 0]
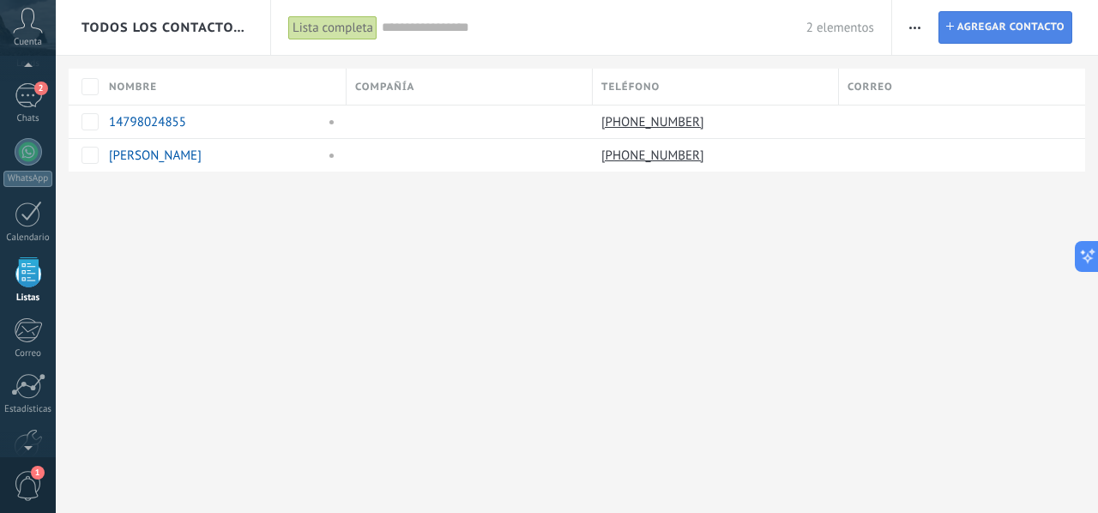
click at [983, 30] on span "Agregar contacto" at bounding box center [1010, 27] width 107 height 31
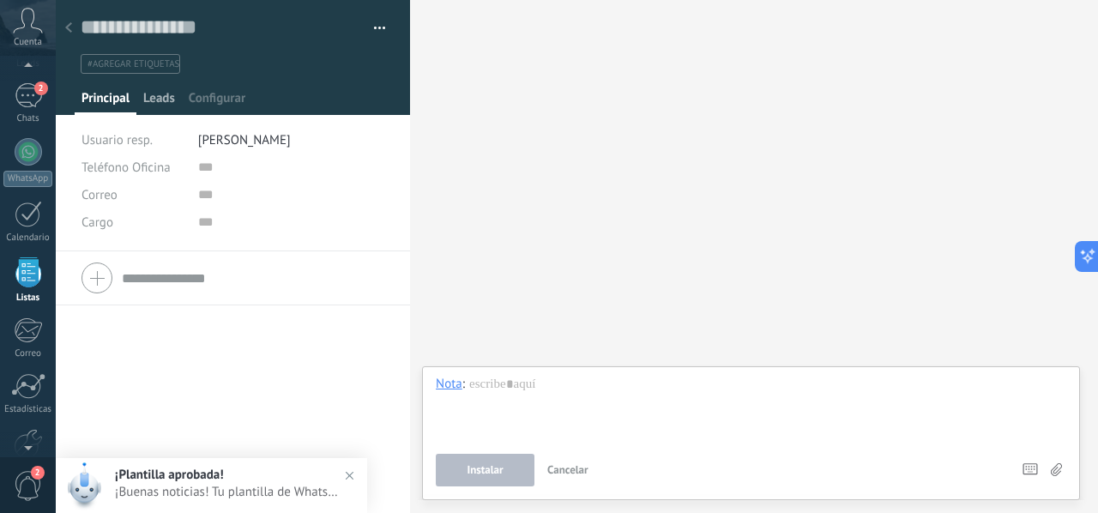
click at [167, 95] on span "Leads" at bounding box center [159, 102] width 32 height 25
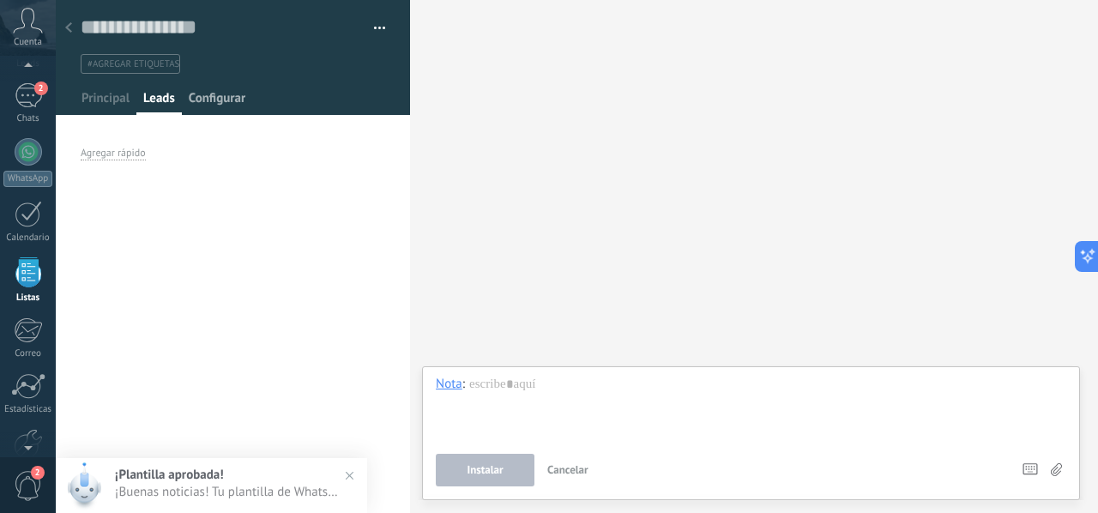
click at [220, 95] on span "Configurar" at bounding box center [217, 102] width 57 height 25
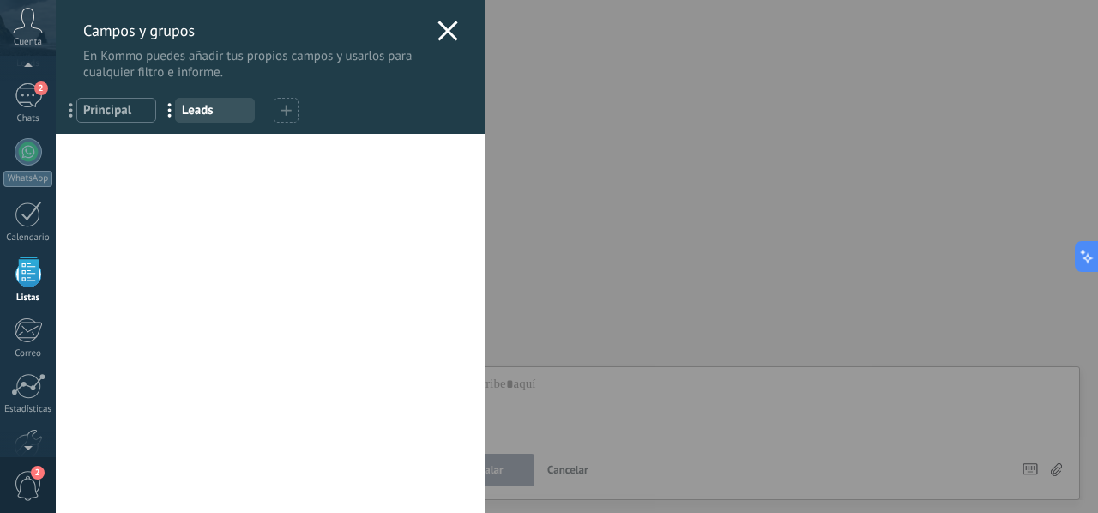
click at [122, 111] on span "Principal" at bounding box center [116, 110] width 66 height 16
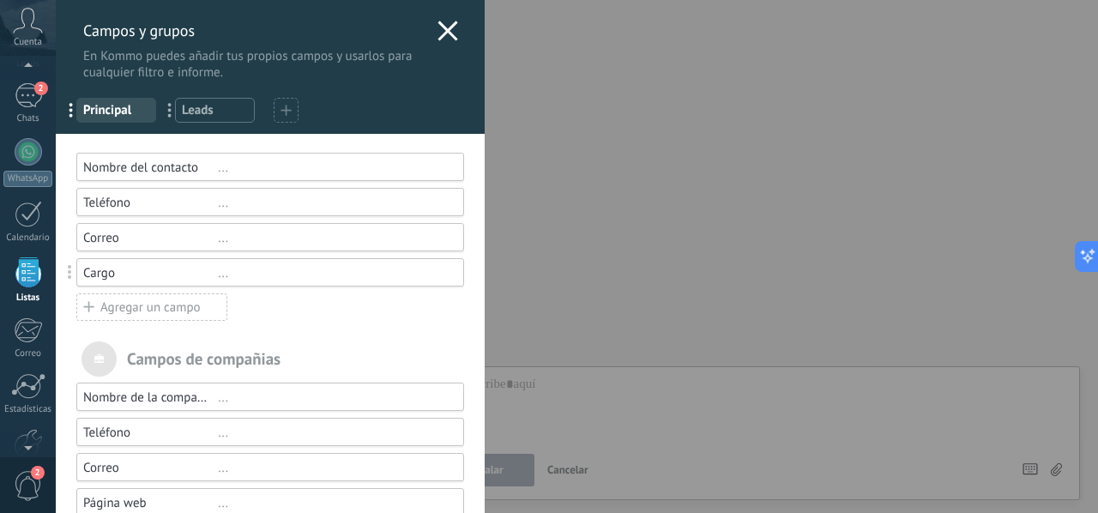
click at [117, 115] on span "Principal" at bounding box center [116, 110] width 66 height 16
click at [56, 100] on div "Campos y grupos En Kommo puedes añadir tus propios campos y usarlos para cualqu…" at bounding box center [577, 256] width 1042 height 513
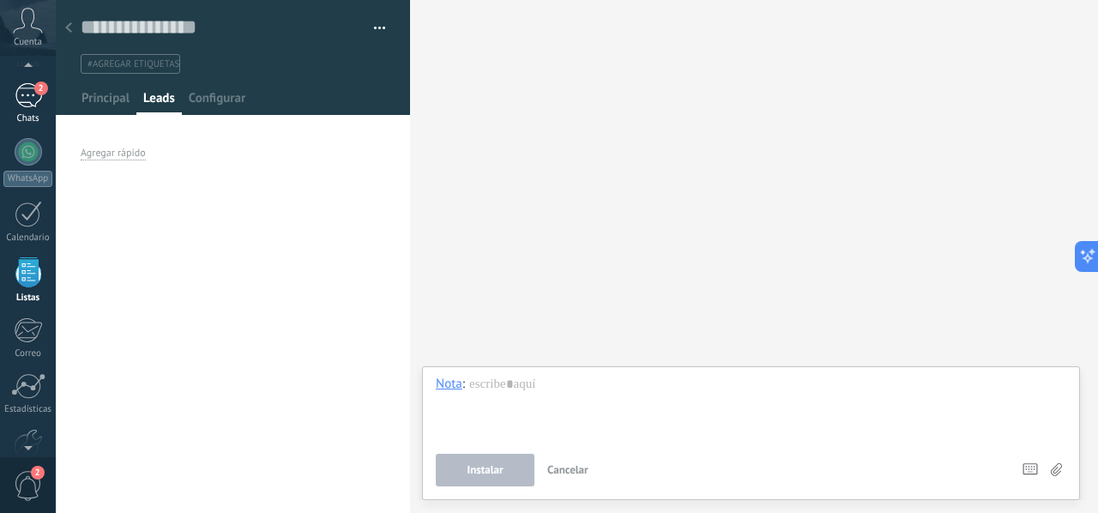
click at [3, 93] on link "2 Chats" at bounding box center [28, 103] width 56 height 41
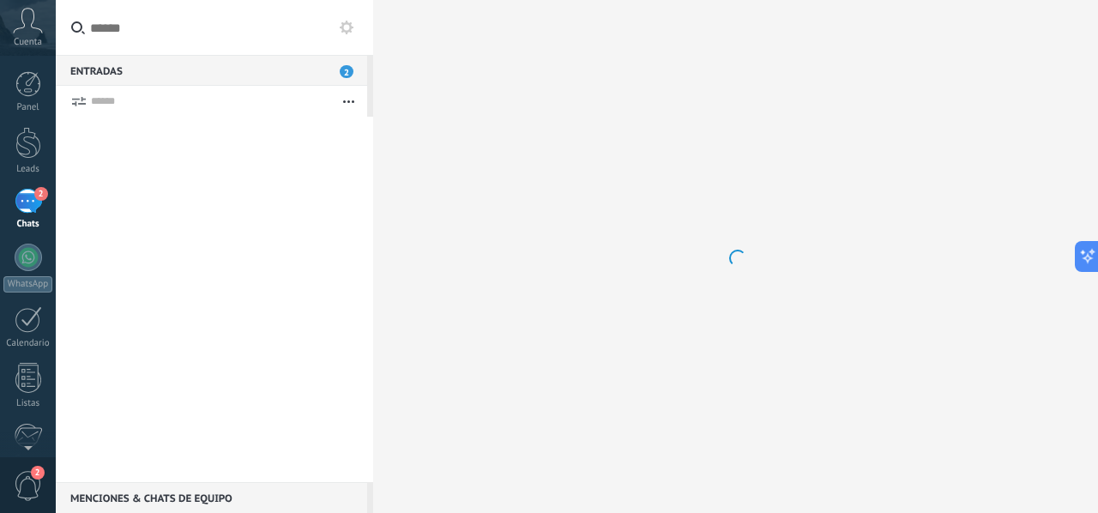
click at [26, 98] on link "Panel" at bounding box center [28, 92] width 56 height 42
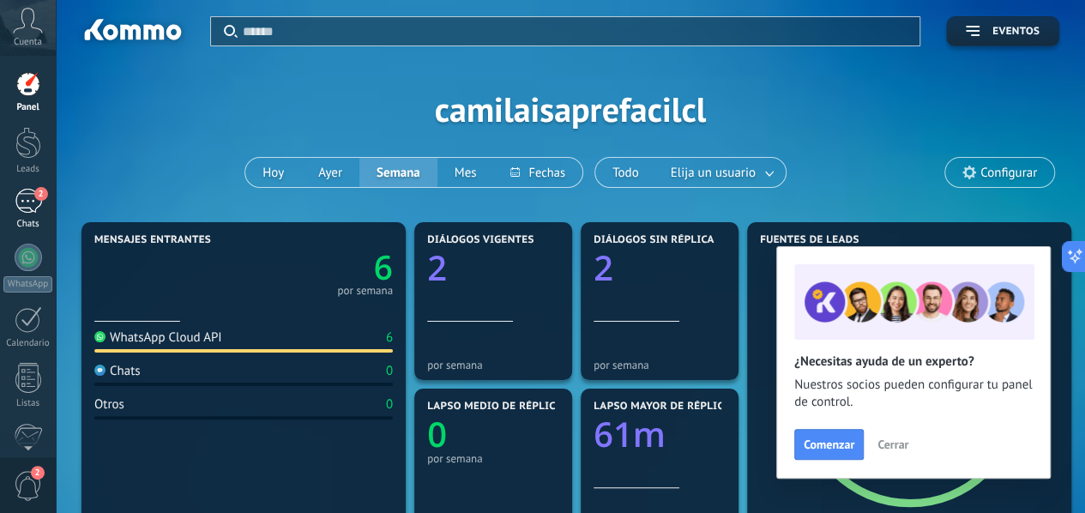
click at [20, 216] on link "2 Chats" at bounding box center [28, 209] width 56 height 41
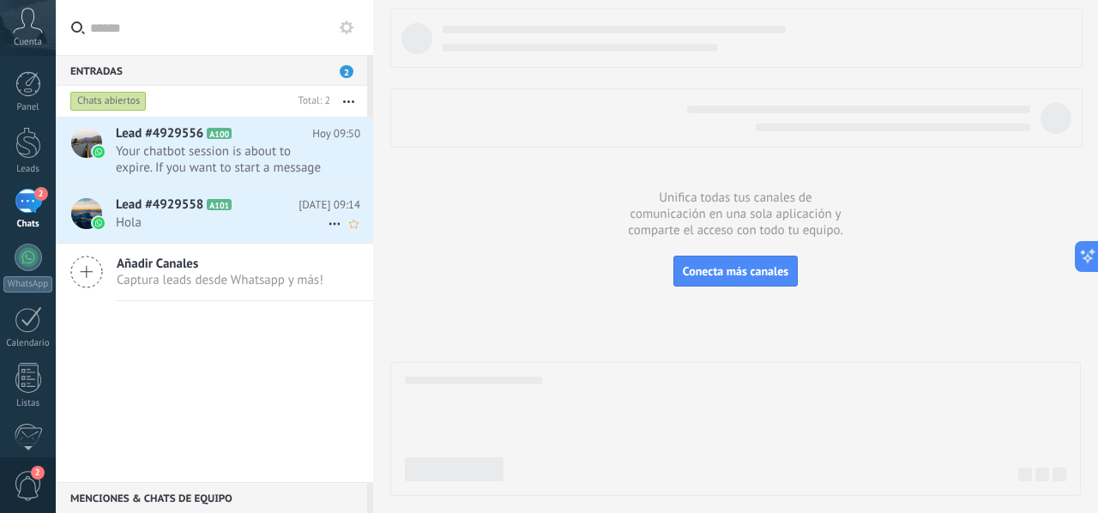
click at [250, 203] on icon at bounding box center [245, 204] width 17 height 17
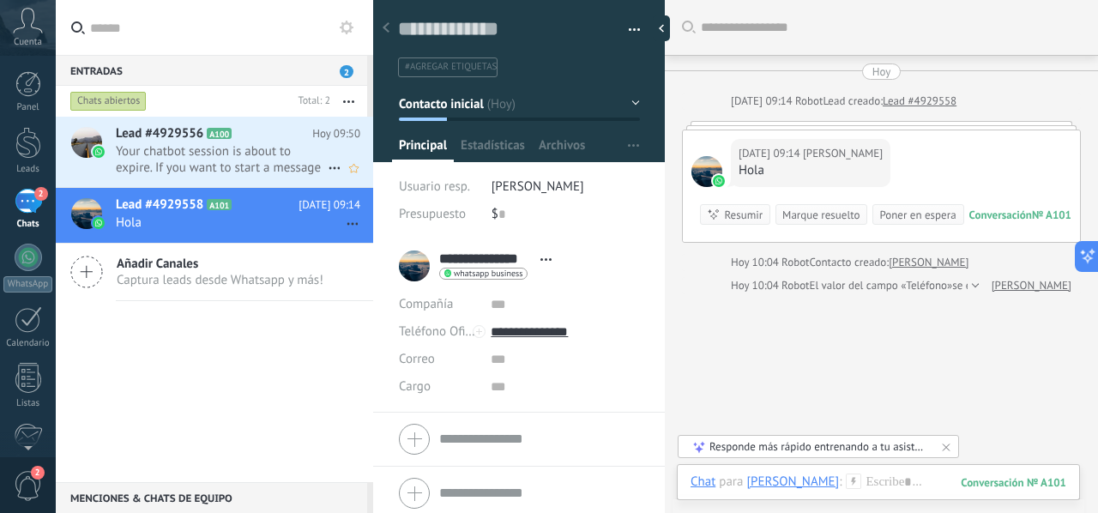
click at [152, 157] on span "Your chatbot session is about to expire. If you want to start a message again, …" at bounding box center [222, 159] width 212 height 33
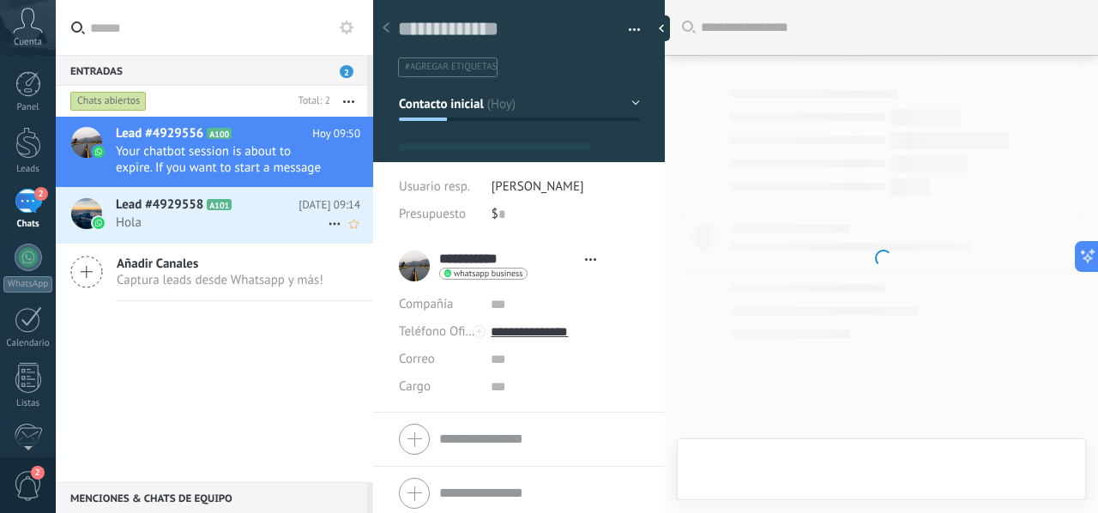
type textarea "**********"
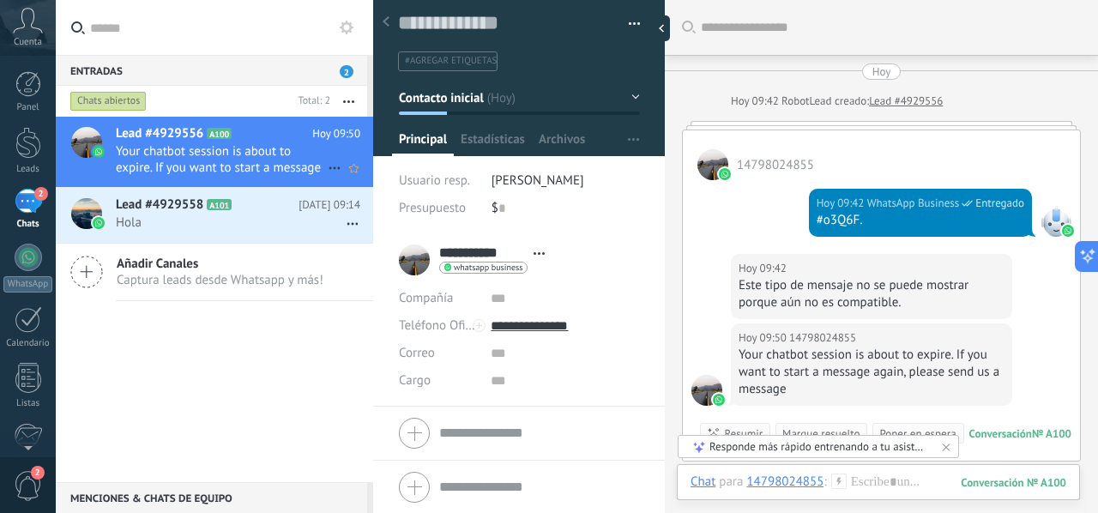
click at [324, 164] on icon at bounding box center [334, 168] width 21 height 21
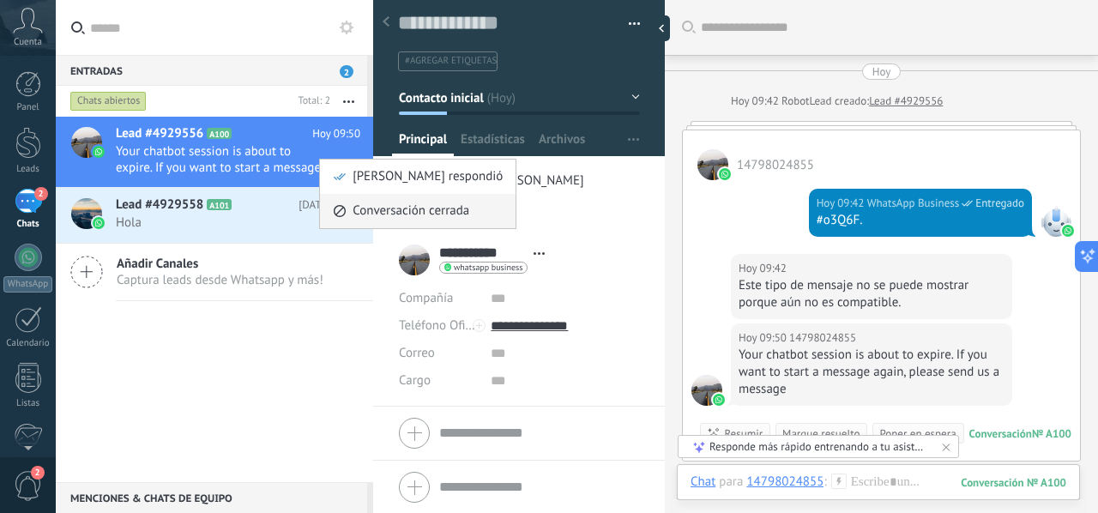
click at [375, 210] on span "Conversación cerrada" at bounding box center [410, 211] width 117 height 34
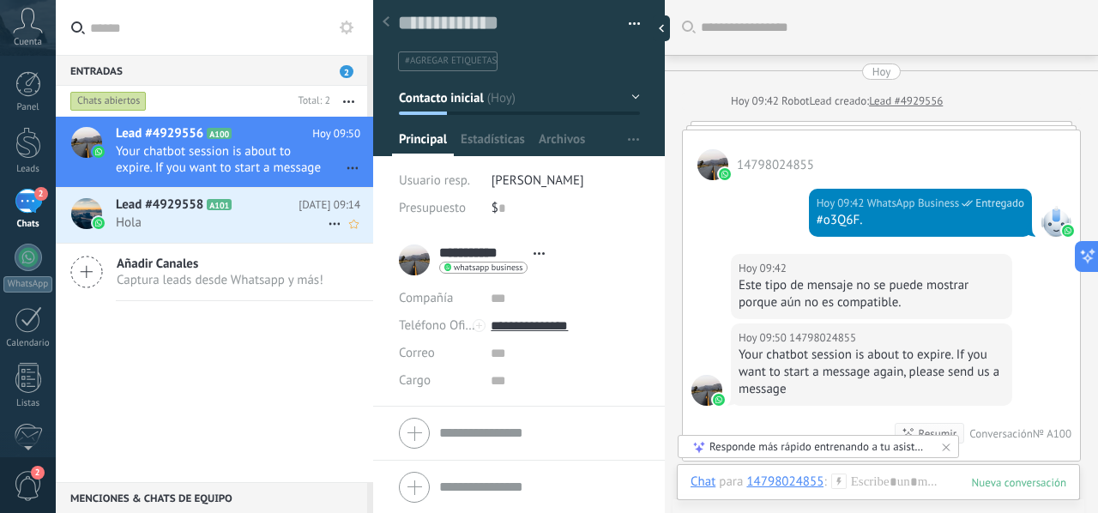
scroll to position [23, 0]
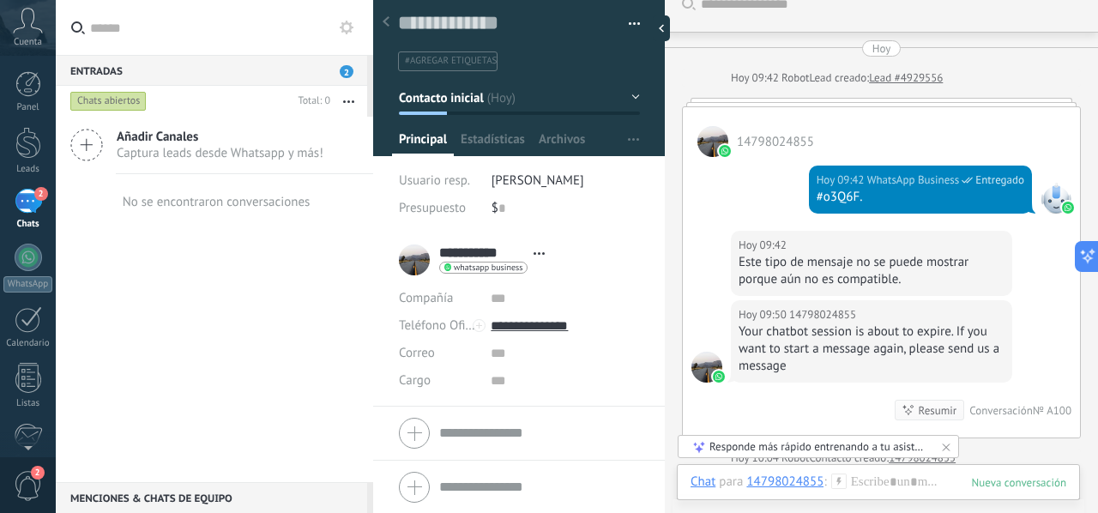
click at [339, 212] on div "No se encontraron conversaciones" at bounding box center [214, 201] width 317 height 55
